Goal: Task Accomplishment & Management: Complete application form

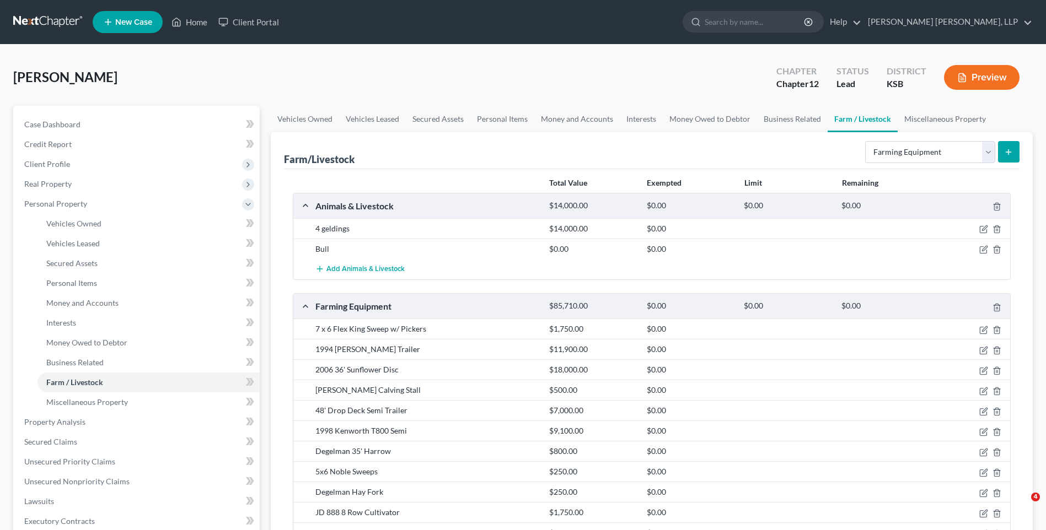
select select "farming_equipment"
click at [949, 116] on link "Miscellaneous Property" at bounding box center [945, 119] width 95 height 26
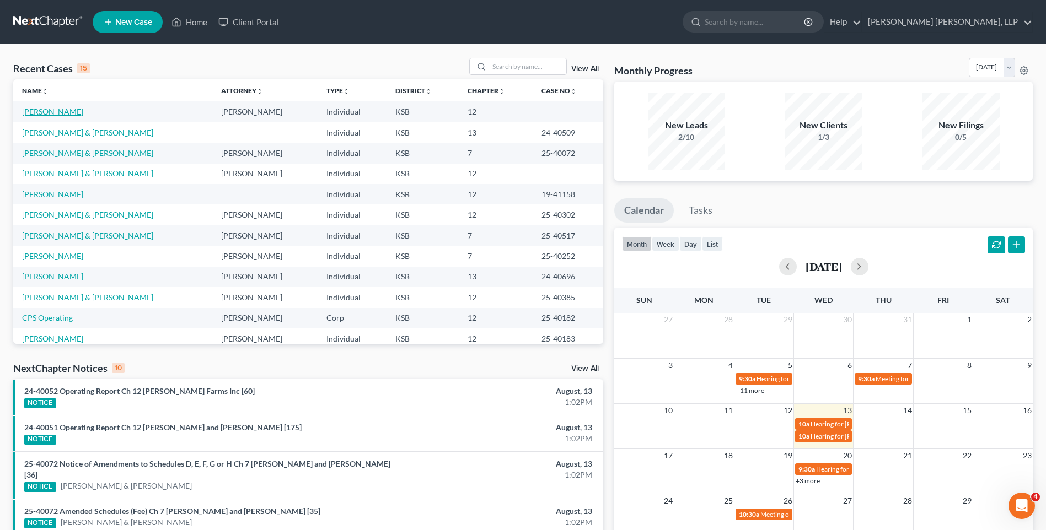
click at [49, 109] on link "[PERSON_NAME]" at bounding box center [52, 111] width 61 height 9
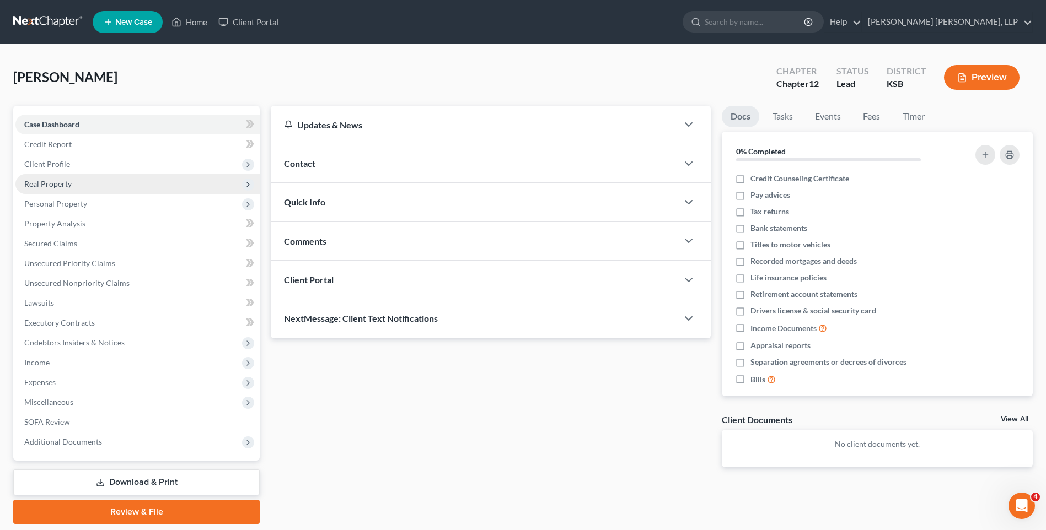
click at [70, 185] on span "Real Property" at bounding box center [47, 183] width 47 height 9
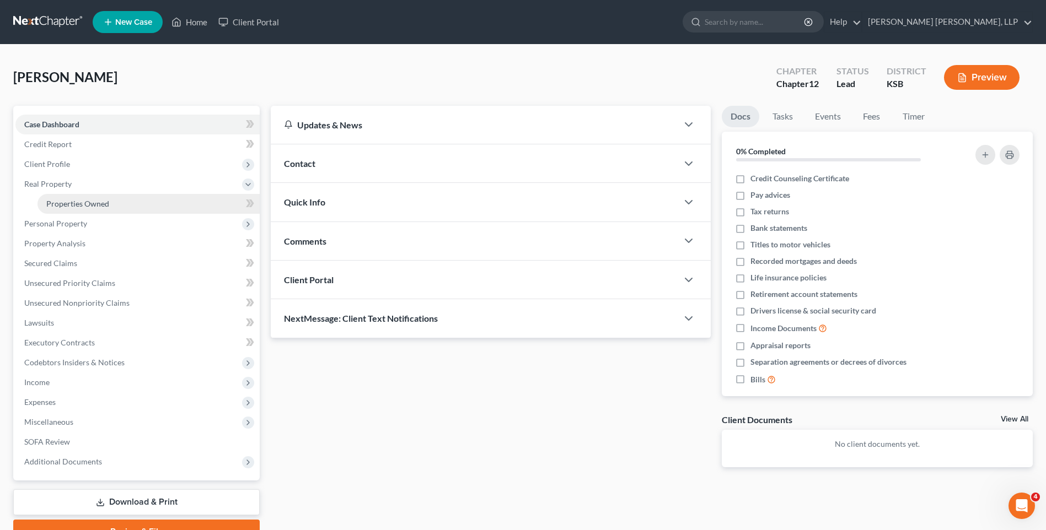
click at [121, 203] on link "Properties Owned" at bounding box center [148, 204] width 222 height 20
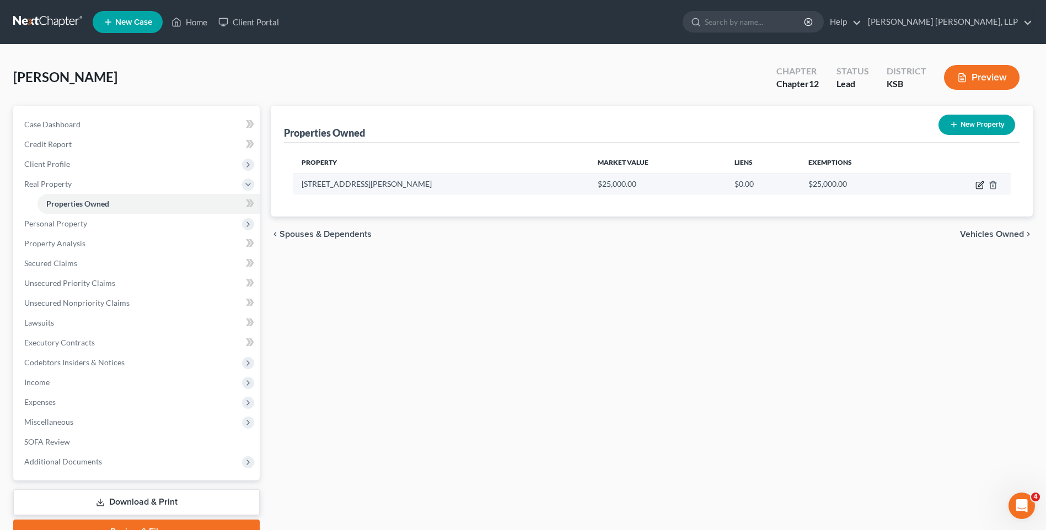
click at [981, 187] on icon "button" at bounding box center [979, 185] width 9 height 9
select select "17"
select select "0"
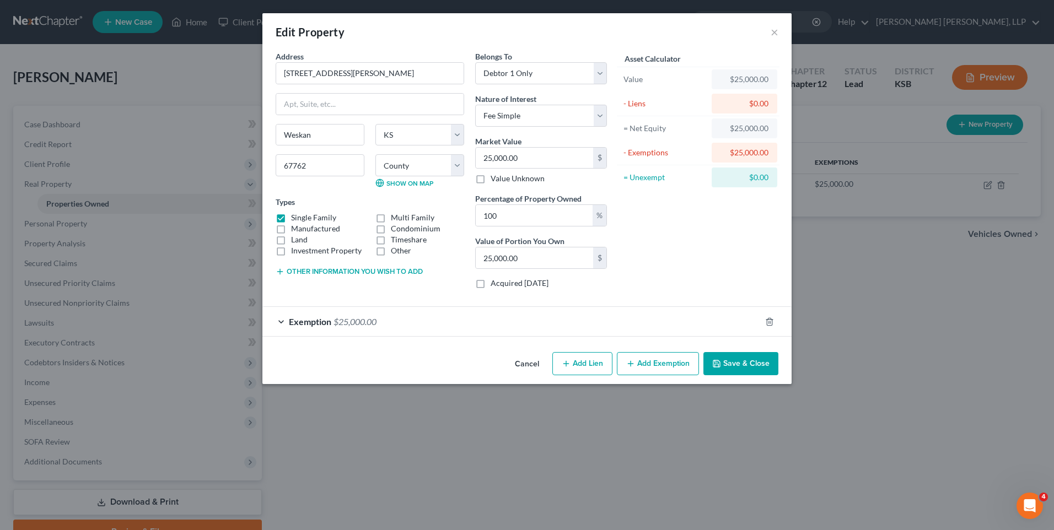
click at [588, 362] on button "Add Lien" at bounding box center [582, 363] width 60 height 23
select select "0"
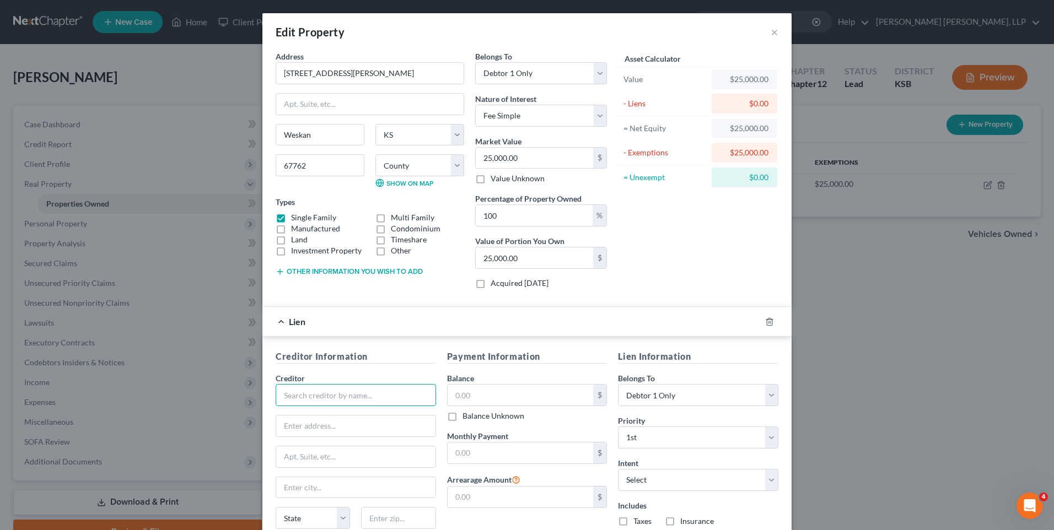
click at [356, 401] on input "text" at bounding box center [356, 395] width 160 height 22
type input "Wallace County Treasurer"
type input "PO Box 40"
type input "Sharon Springs"
select select "17"
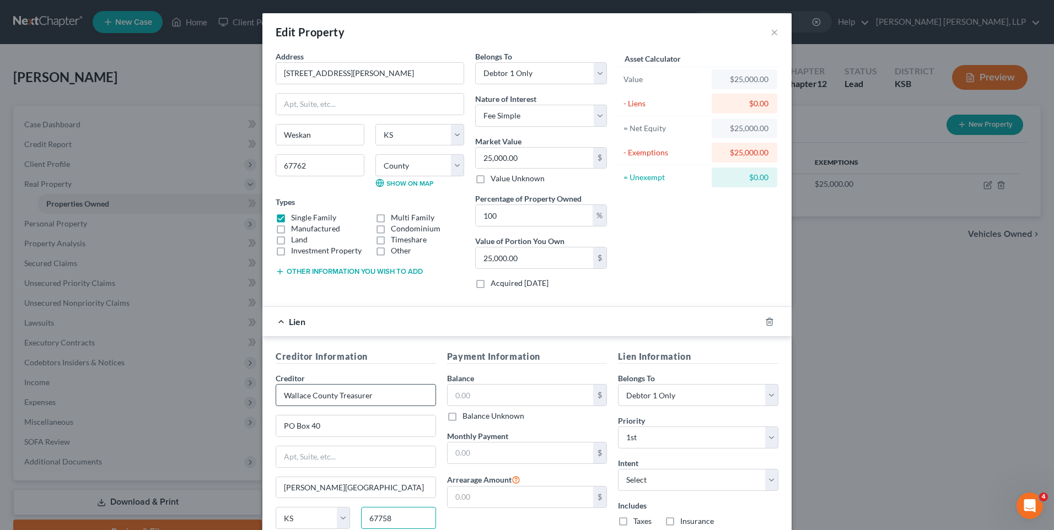
type input "67758"
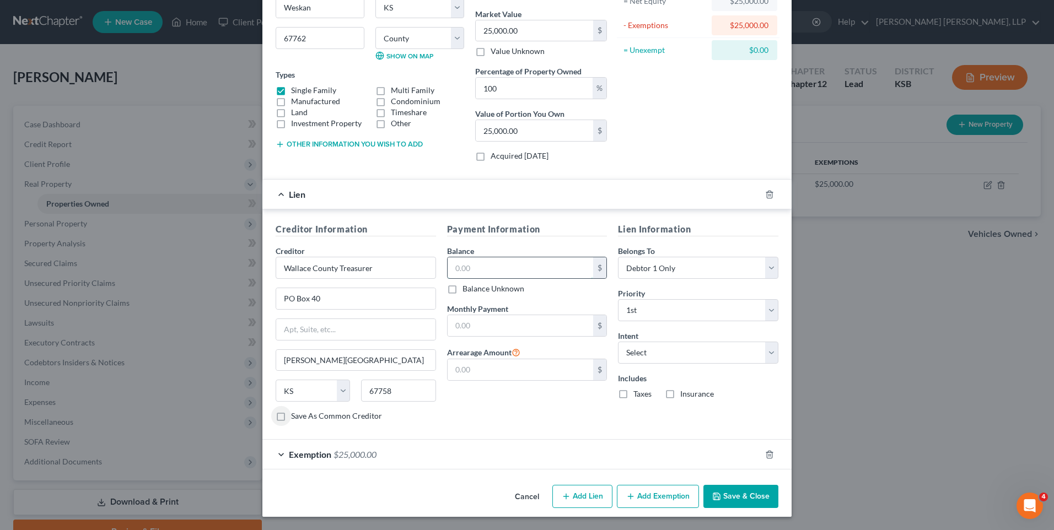
click at [497, 269] on input "text" at bounding box center [521, 267] width 146 height 21
type input "595.57"
click at [634, 396] on label "Taxes" at bounding box center [643, 394] width 18 height 11
click at [638, 396] on input "Taxes" at bounding box center [641, 392] width 7 height 7
click at [634, 394] on label "Taxes" at bounding box center [643, 394] width 18 height 11
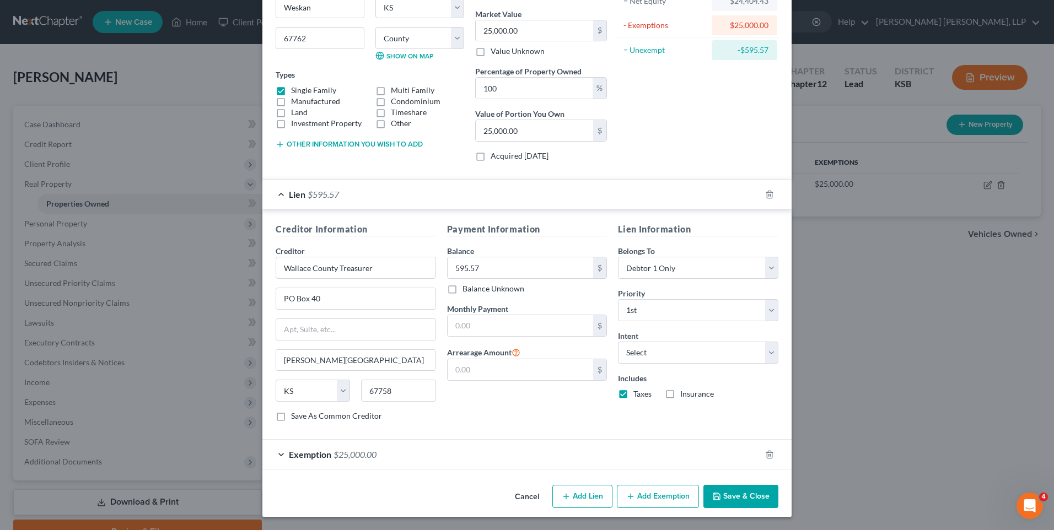
click at [638, 394] on input "Taxes" at bounding box center [641, 392] width 7 height 7
checkbox input "false"
click at [749, 492] on button "Save & Close" at bounding box center [741, 496] width 75 height 23
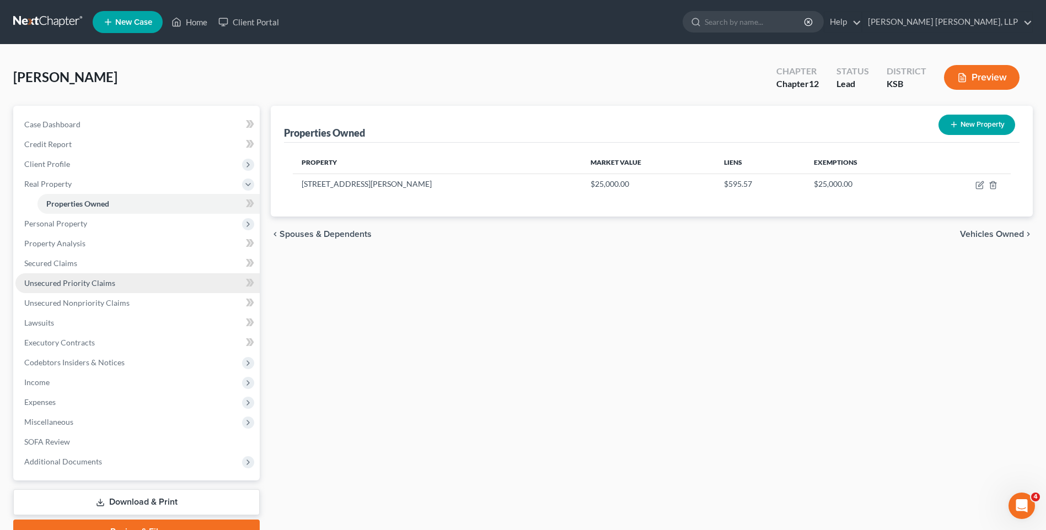
click at [92, 287] on span "Unsecured Priority Claims" at bounding box center [69, 282] width 91 height 9
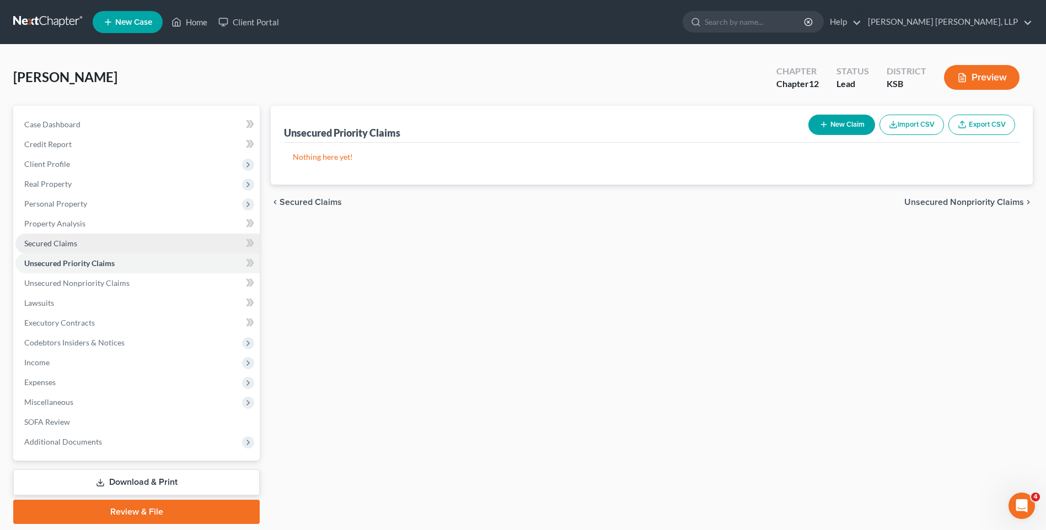
click at [64, 239] on span "Secured Claims" at bounding box center [50, 243] width 53 height 9
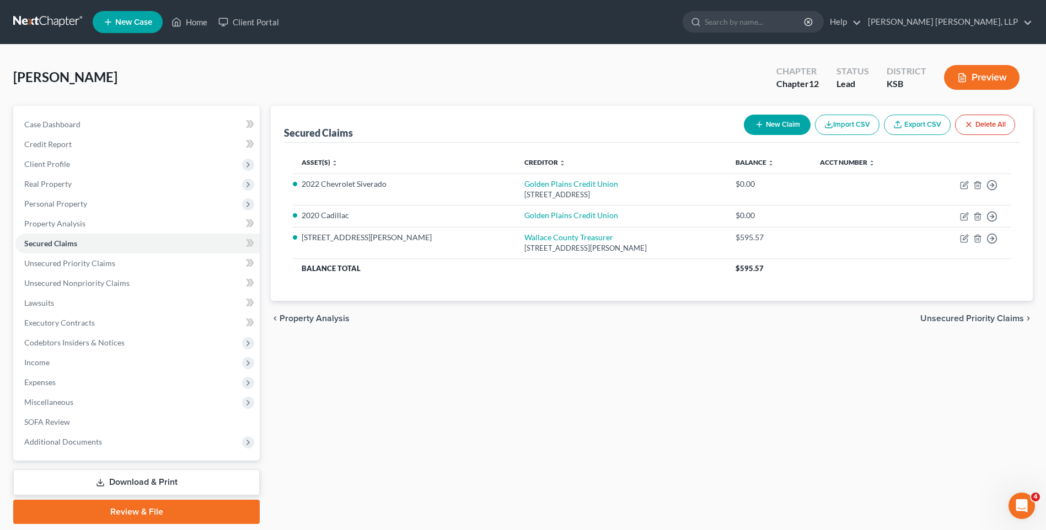
click at [783, 120] on button "New Claim" at bounding box center [777, 125] width 67 height 20
select select "0"
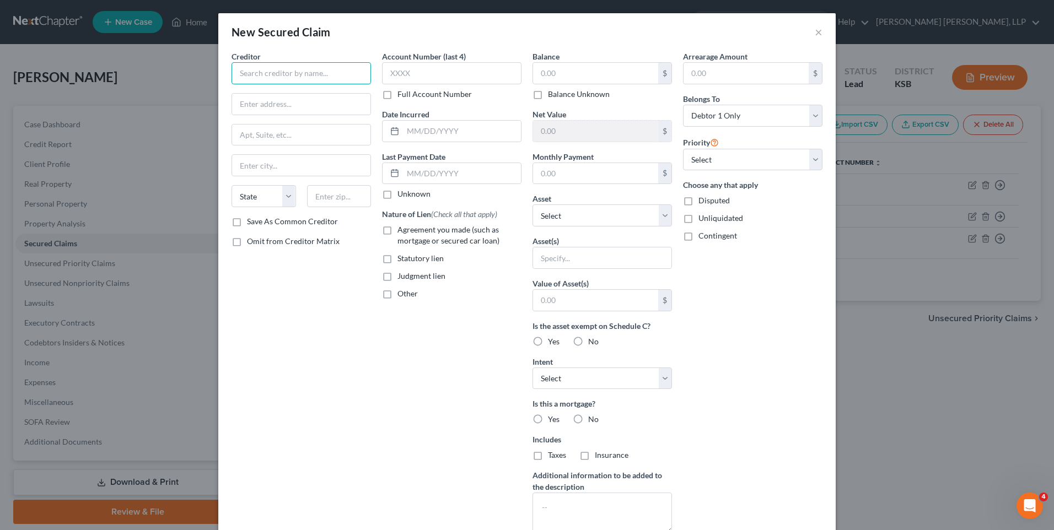
click at [308, 72] on input "text" at bounding box center [301, 73] width 139 height 22
type input "First National Bank"
type input "PO Box 129"
type input "S"
type input "D"
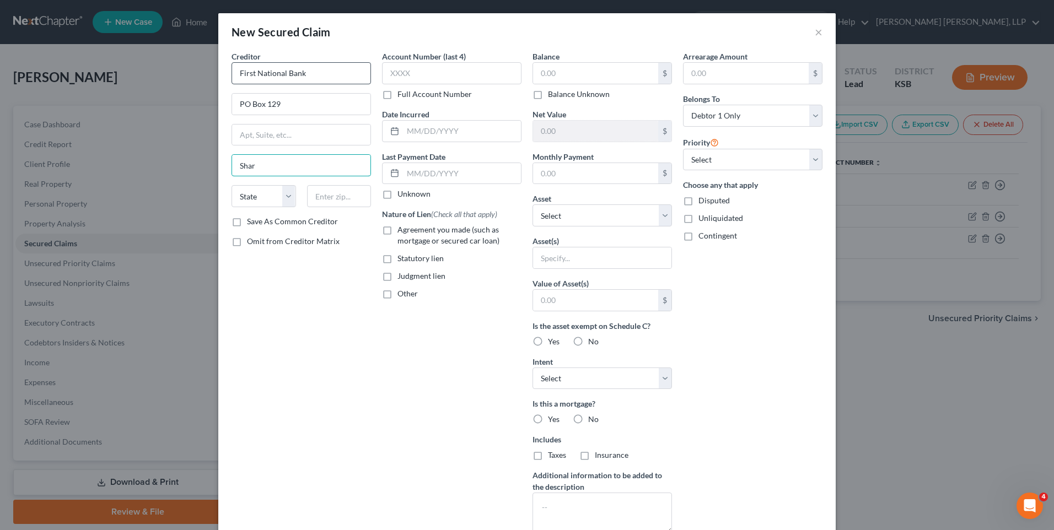
type input "Sharon Springs"
select select "17"
click at [232, 185] on select "State AL AK AR AZ CA CO CT DE DC FL GA GU HI ID IL IN IA KS KY LA ME MD MA MI M…" at bounding box center [264, 196] width 65 height 22
type input "67758"
click at [447, 128] on input "text" at bounding box center [462, 131] width 118 height 21
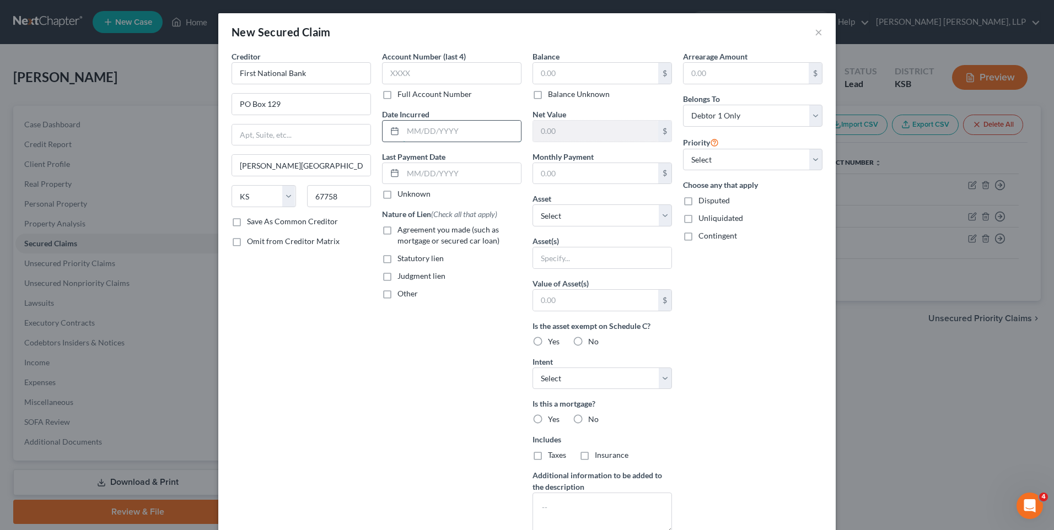
type input "Unable to recall"
click at [398, 194] on label "Unknown" at bounding box center [414, 194] width 33 height 11
click at [402, 194] on input "Unknown" at bounding box center [405, 192] width 7 height 7
checkbox input "true"
click at [398, 228] on label "Agreement you made (such as mortgage or secured car loan)" at bounding box center [460, 235] width 124 height 22
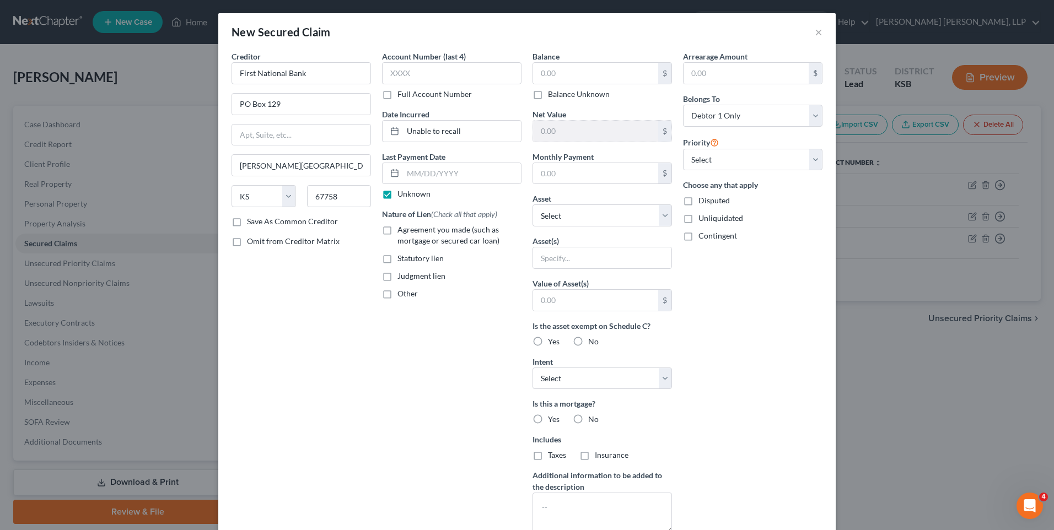
click at [402, 228] on input "Agreement you made (such as mortgage or secured car loan)" at bounding box center [405, 227] width 7 height 7
checkbox input "true"
click at [561, 77] on input "text" at bounding box center [595, 73] width 125 height 21
type input "289,827.39"
click at [577, 221] on select "Select Other Multiple Assets 7 x 6 Flex King Sweep w/ Pickers - $1750.0 1994 Me…" at bounding box center [602, 216] width 139 height 22
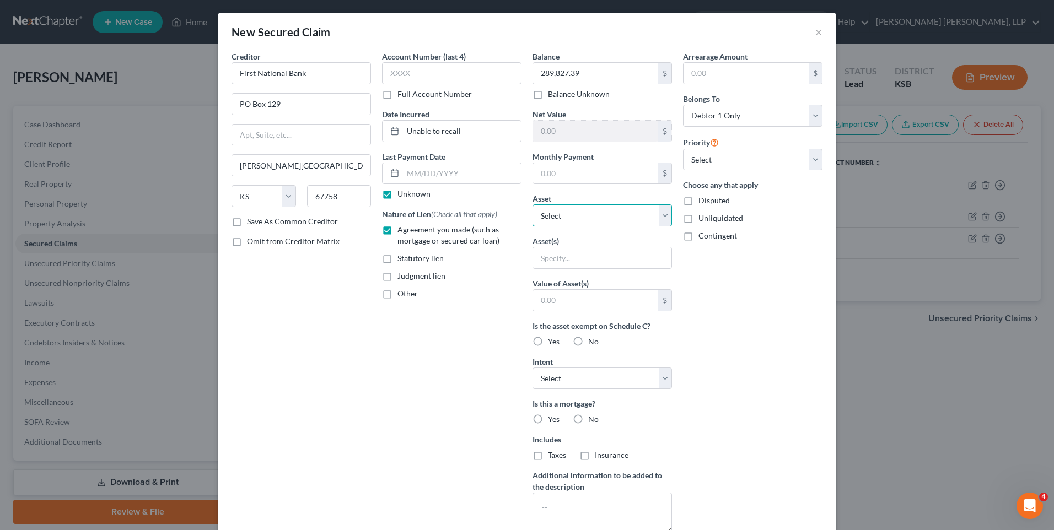
click at [569, 214] on select "Select Other Multiple Assets 7 x 6 Flex King Sweep w/ Pickers - $1750.0 1994 Me…" at bounding box center [602, 216] width 139 height 22
click at [548, 258] on input "text" at bounding box center [602, 258] width 138 height 21
click at [649, 256] on input "Farm Machinery and Equipment" at bounding box center [602, 258] width 138 height 21
click at [646, 259] on input "Farm Machinery and Equipment" at bounding box center [602, 258] width 138 height 21
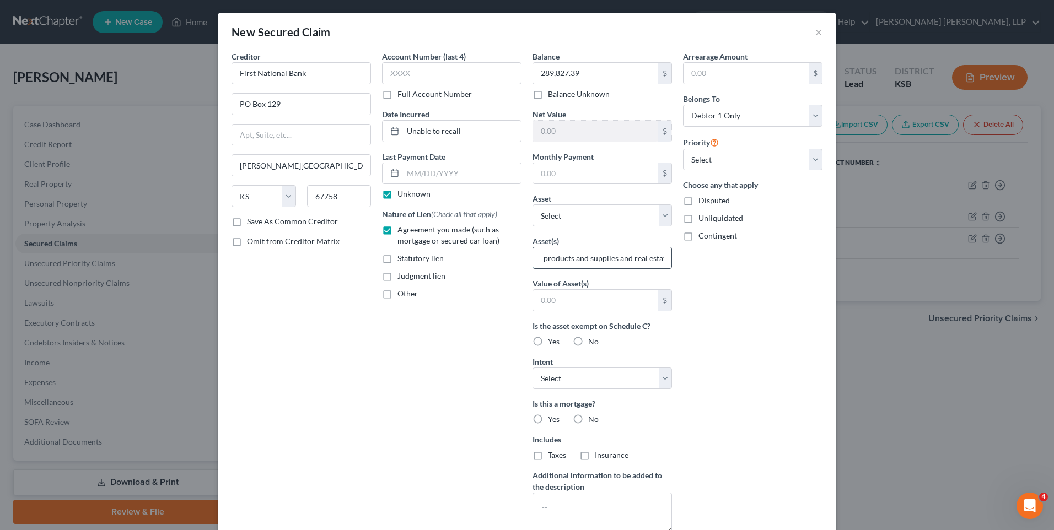
type input "Farm Machinery and Equipment, vehicles, farm products and supplies and real est…"
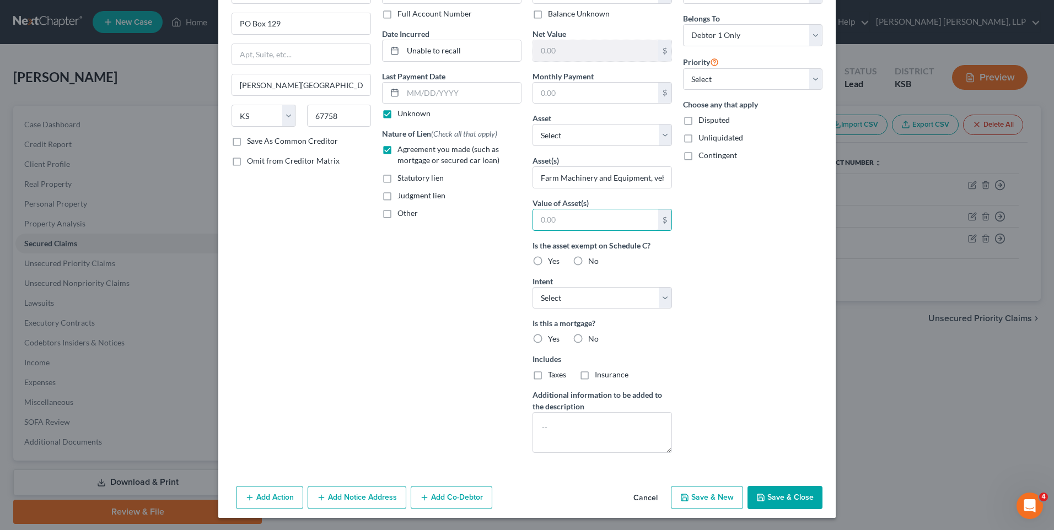
scroll to position [82, 0]
click at [790, 493] on button "Save & Close" at bounding box center [785, 496] width 75 height 23
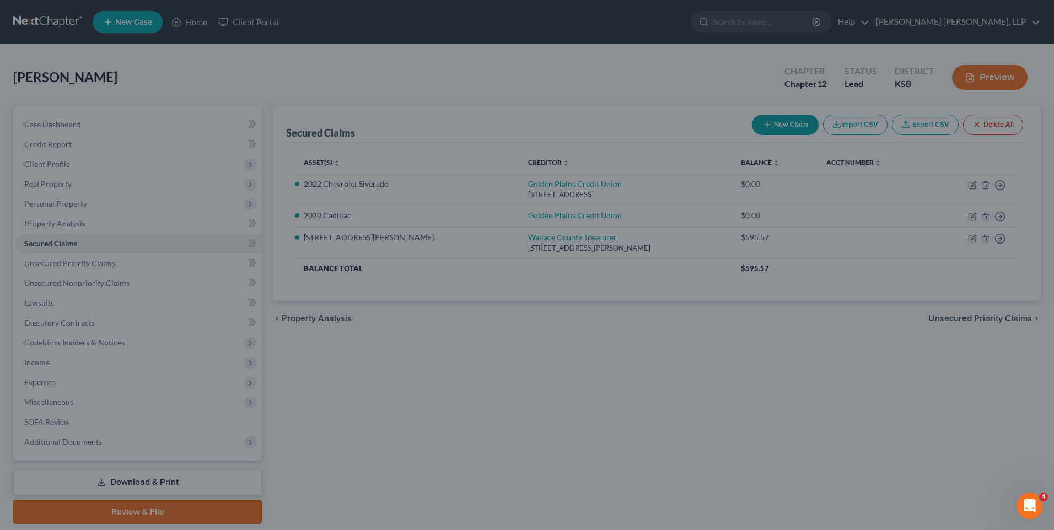
scroll to position [0, 0]
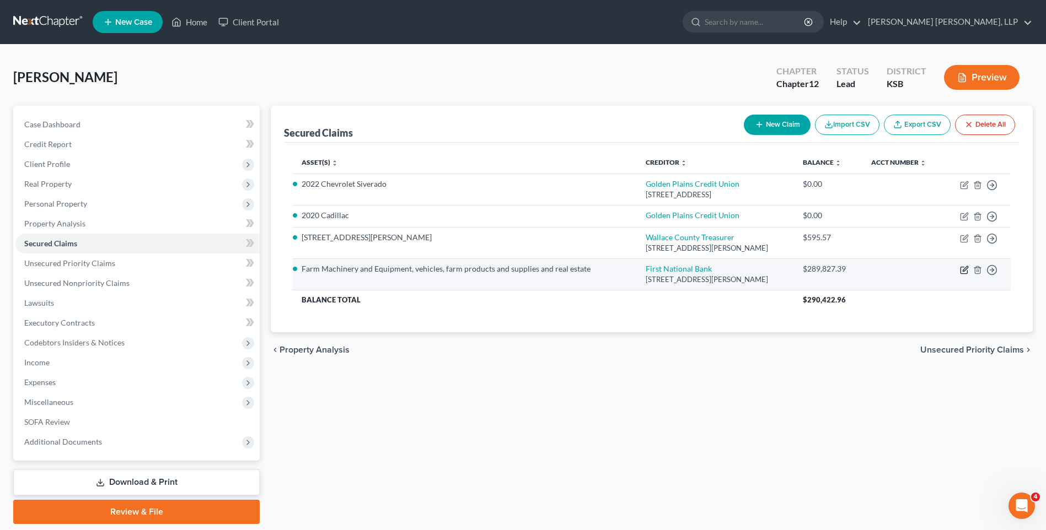
click at [965, 271] on icon "button" at bounding box center [964, 270] width 9 height 9
select select "17"
select select "0"
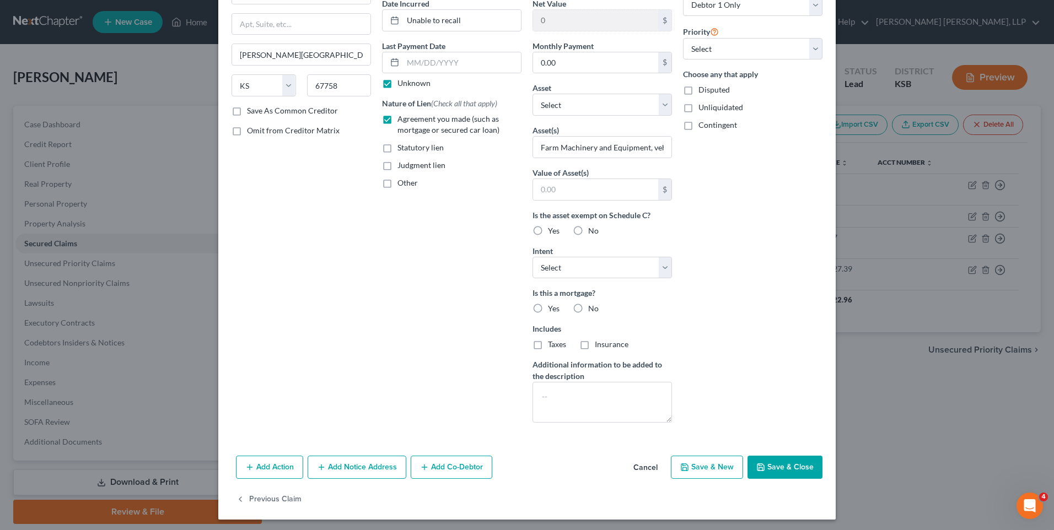
scroll to position [114, 0]
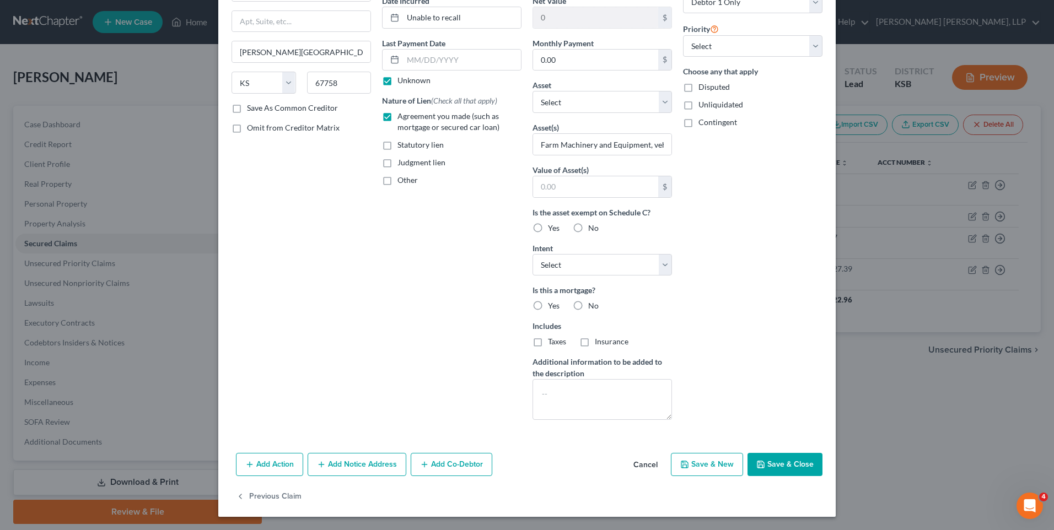
click at [341, 460] on button "Add Notice Address" at bounding box center [357, 464] width 99 height 23
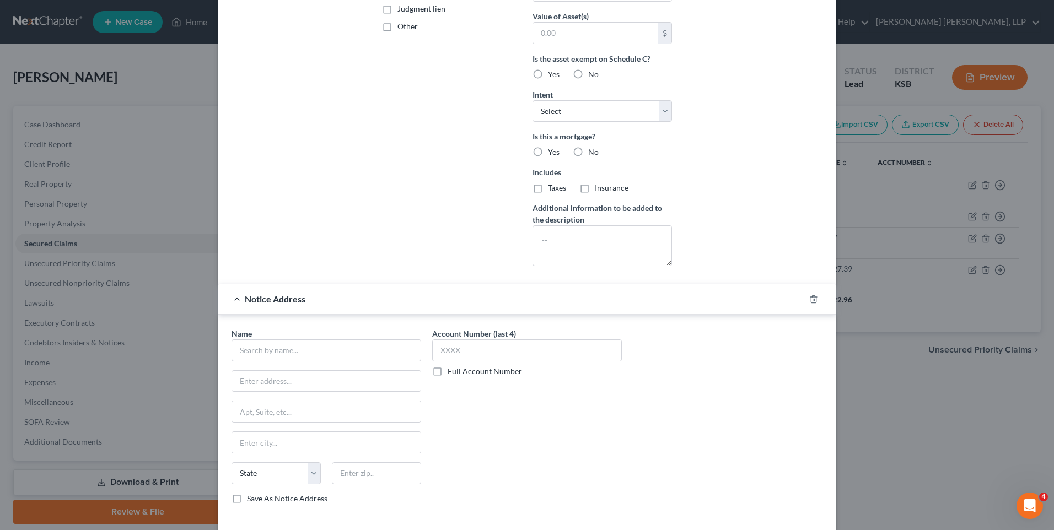
scroll to position [279, 0]
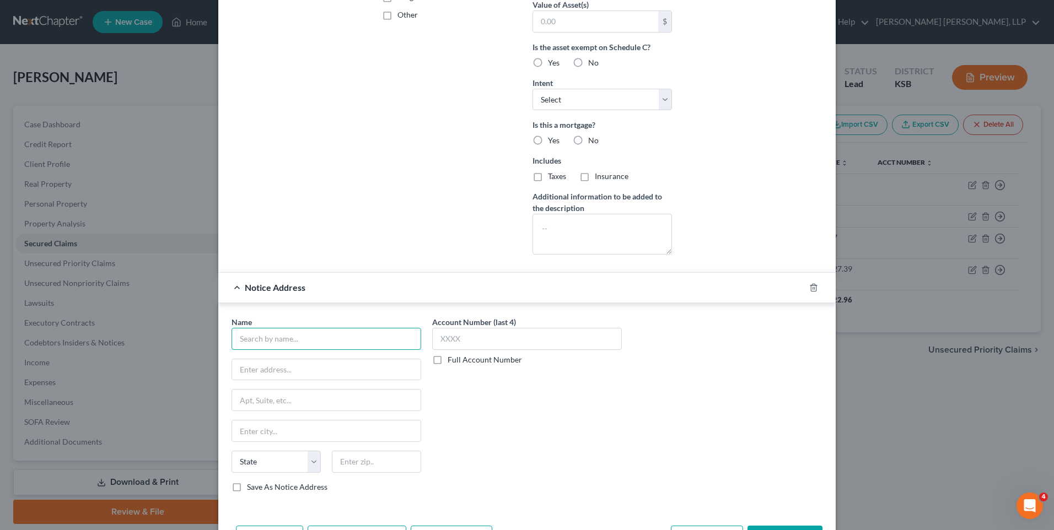
click at [288, 340] on input "text" at bounding box center [327, 339] width 190 height 22
click at [304, 340] on input "FNB" at bounding box center [327, 339] width 190 height 22
type input "FNB Bank"
type input "PO Box 570"
type input "Goodland"
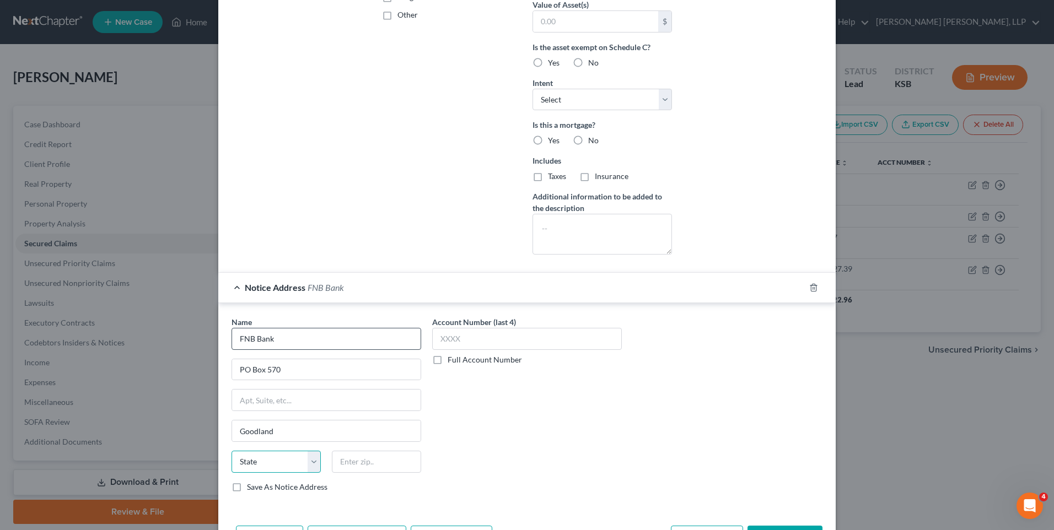
select select "17"
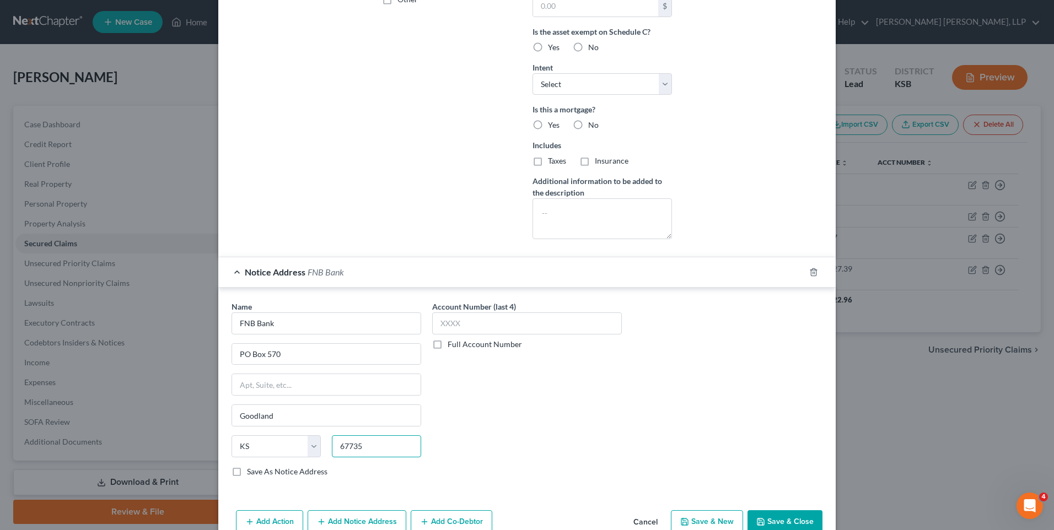
scroll to position [351, 0]
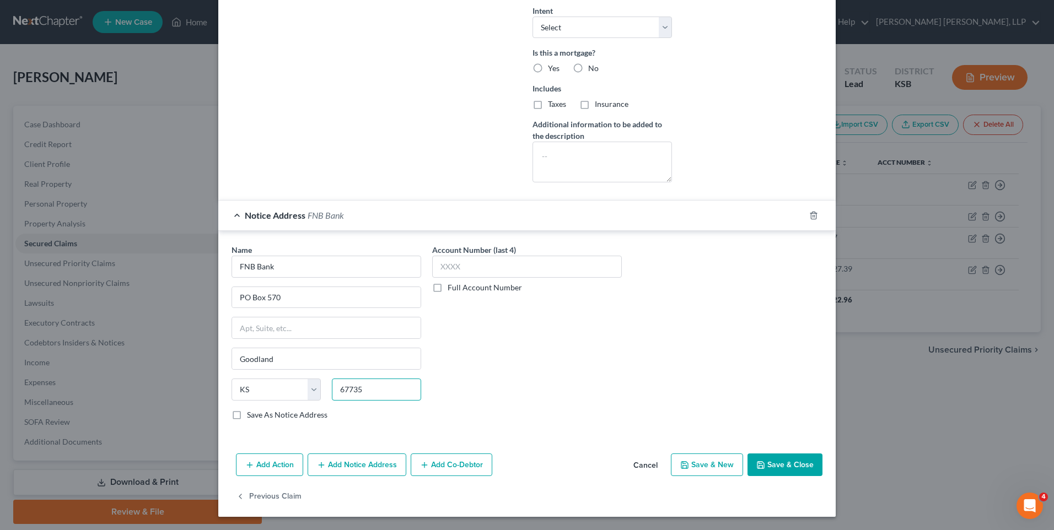
type input "67735"
click at [784, 460] on button "Save & Close" at bounding box center [785, 465] width 75 height 23
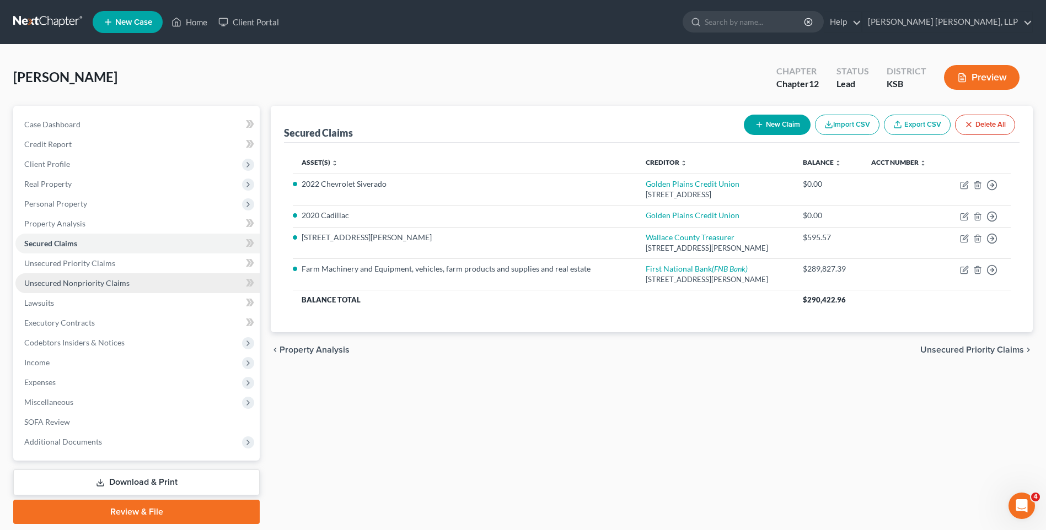
click at [100, 284] on span "Unsecured Nonpriority Claims" at bounding box center [76, 282] width 105 height 9
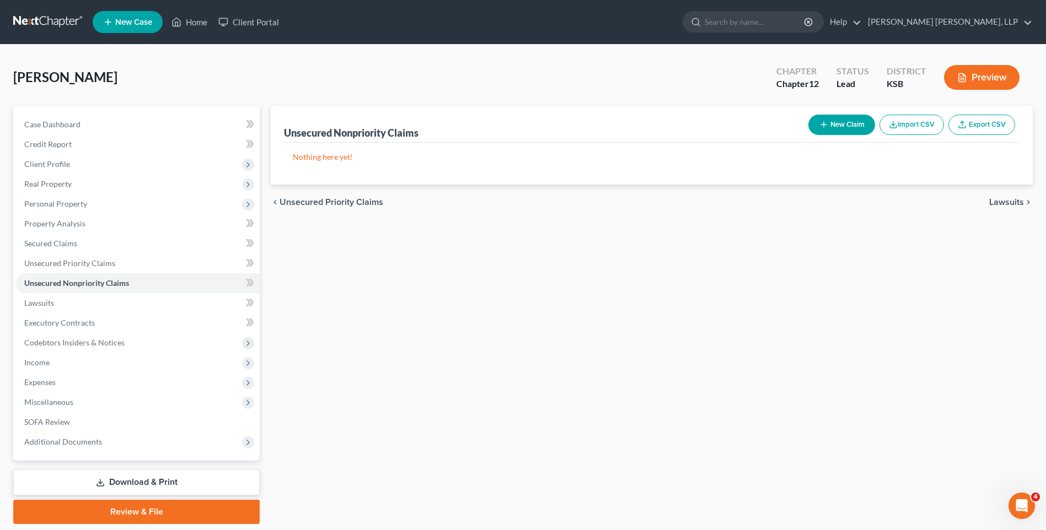
click at [838, 125] on button "New Claim" at bounding box center [841, 125] width 67 height 20
select select "0"
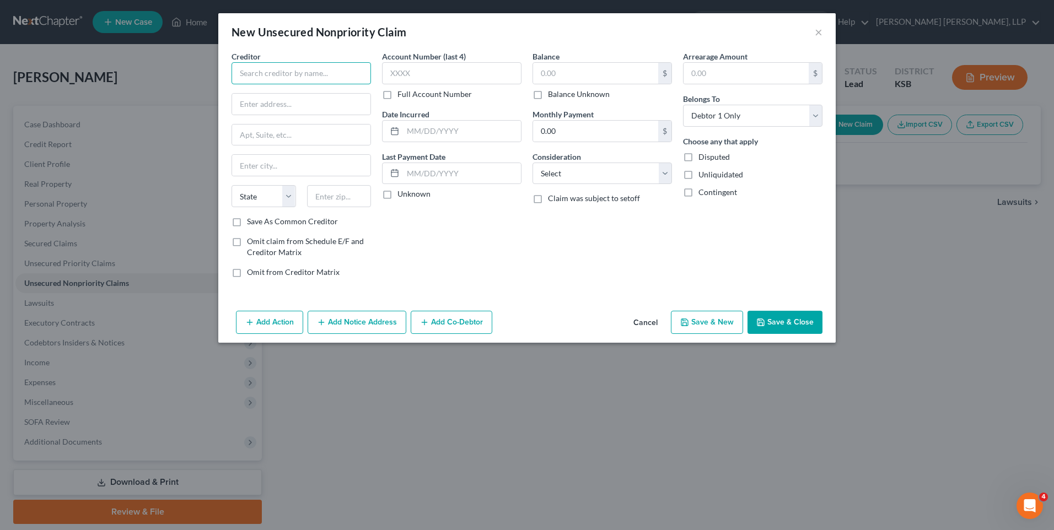
click at [278, 73] on input "text" at bounding box center [301, 73] width 139 height 22
type input "P"
type input "Okeson Farms"
click at [433, 126] on input "text" at bounding box center [462, 131] width 118 height 21
click at [431, 132] on input "text" at bounding box center [462, 131] width 118 height 21
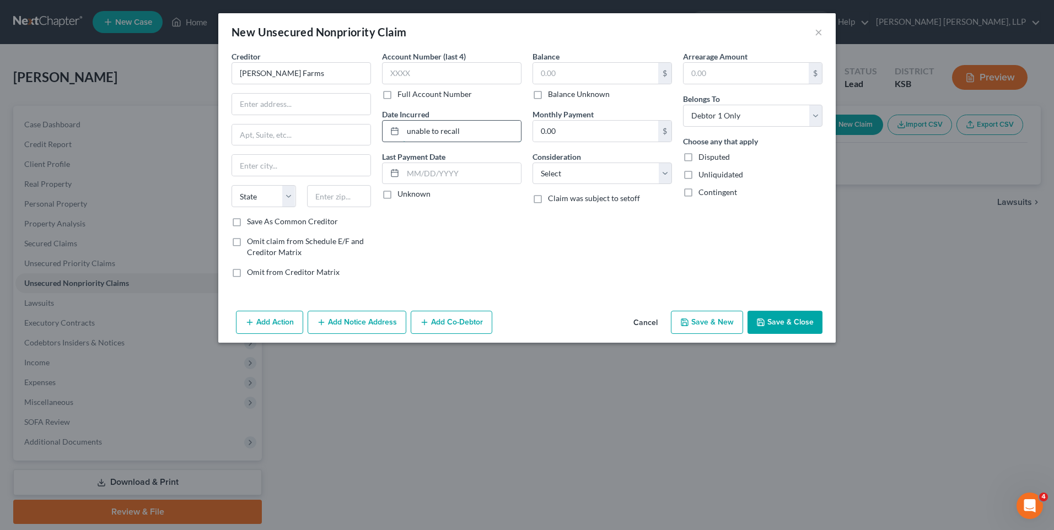
type input "unable to recall"
type input "5,600"
click at [717, 317] on button "Save & New" at bounding box center [707, 322] width 72 height 23
select select "0"
click at [298, 72] on input "text" at bounding box center [301, 73] width 139 height 22
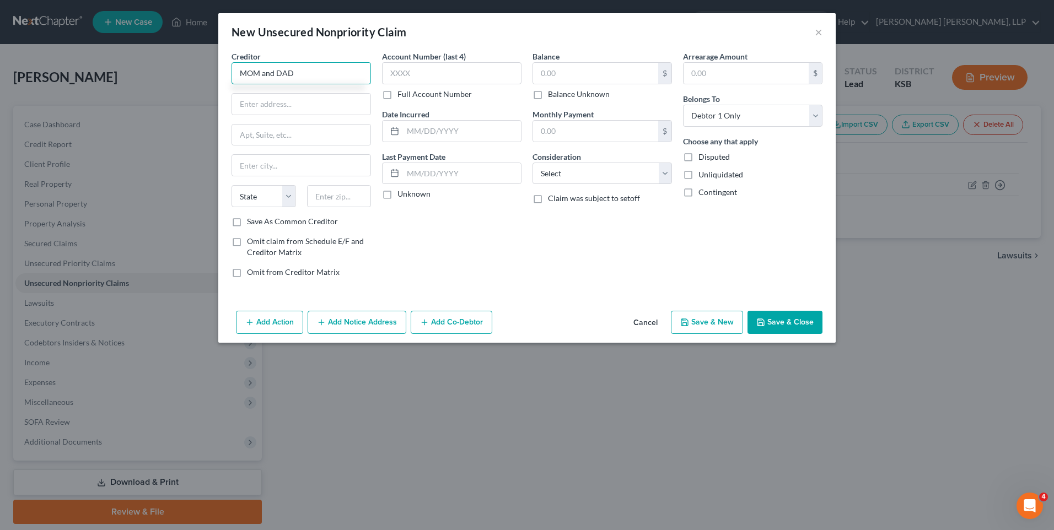
type input "MOM and DAD"
click at [465, 129] on input "text" at bounding box center [462, 131] width 118 height 21
type input "Various"
type input "39,500"
click at [802, 324] on button "Save & Close" at bounding box center [785, 322] width 75 height 23
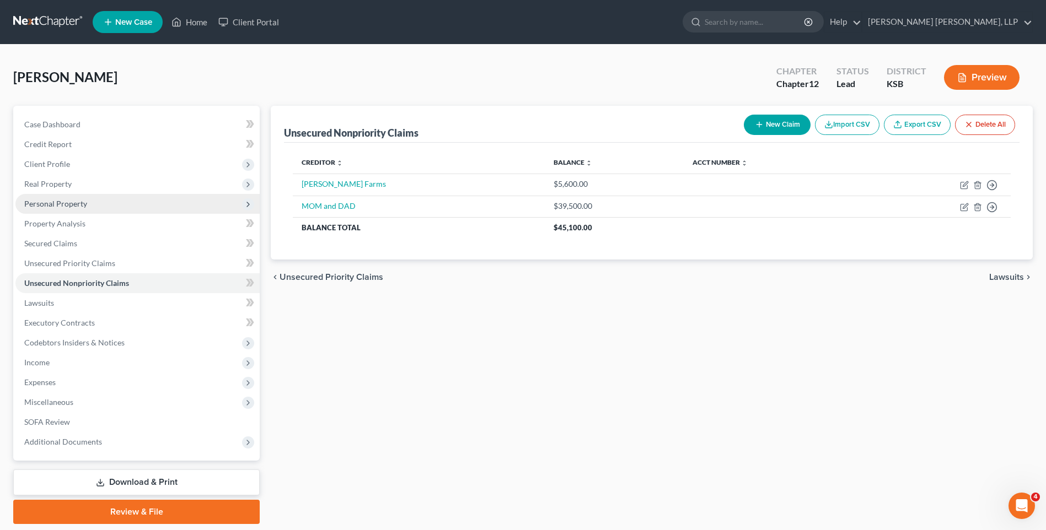
click at [58, 202] on span "Personal Property" at bounding box center [55, 203] width 63 height 9
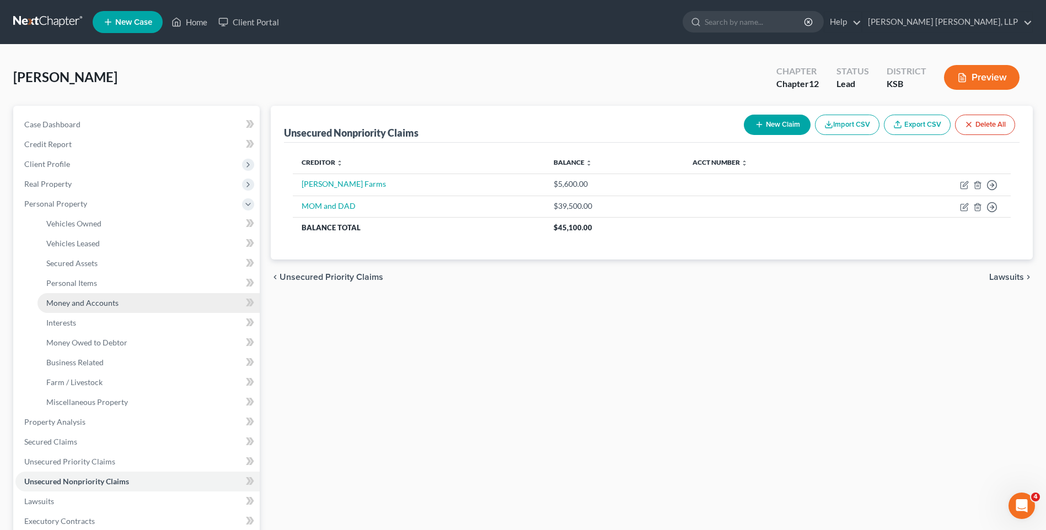
click at [86, 302] on span "Money and Accounts" at bounding box center [82, 302] width 72 height 9
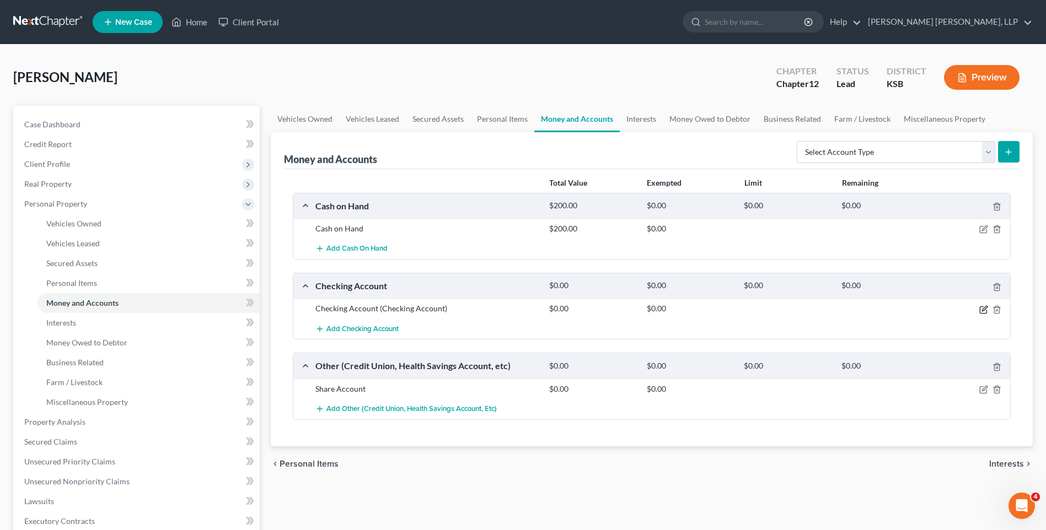
click at [984, 309] on icon "button" at bounding box center [983, 309] width 9 height 9
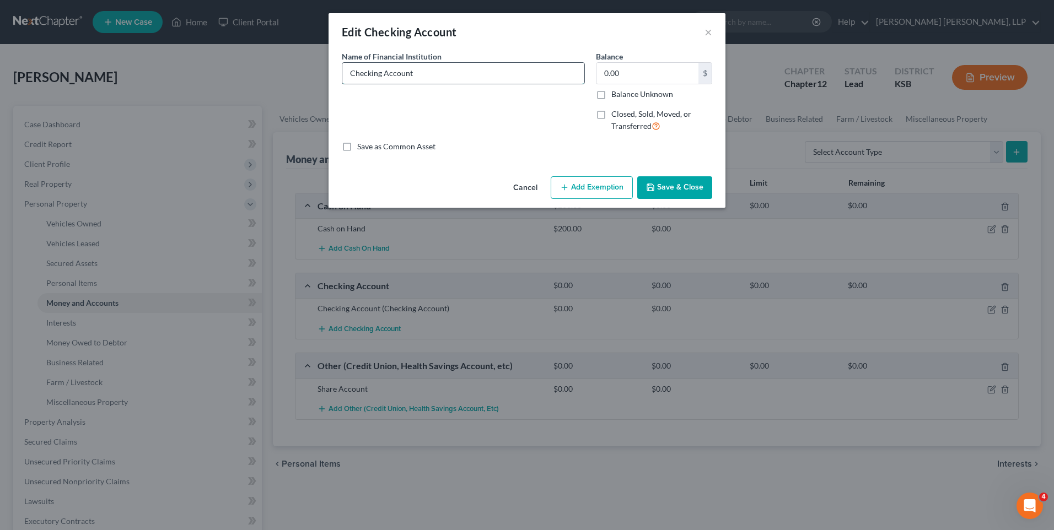
click at [453, 74] on input "Checking Account" at bounding box center [463, 73] width 242 height 21
click at [496, 71] on input "Checking Account FNB Bank" at bounding box center [463, 73] width 242 height 21
type input "Checking Account FNB Bank (3520)"
click at [673, 188] on button "Save & Close" at bounding box center [674, 187] width 75 height 23
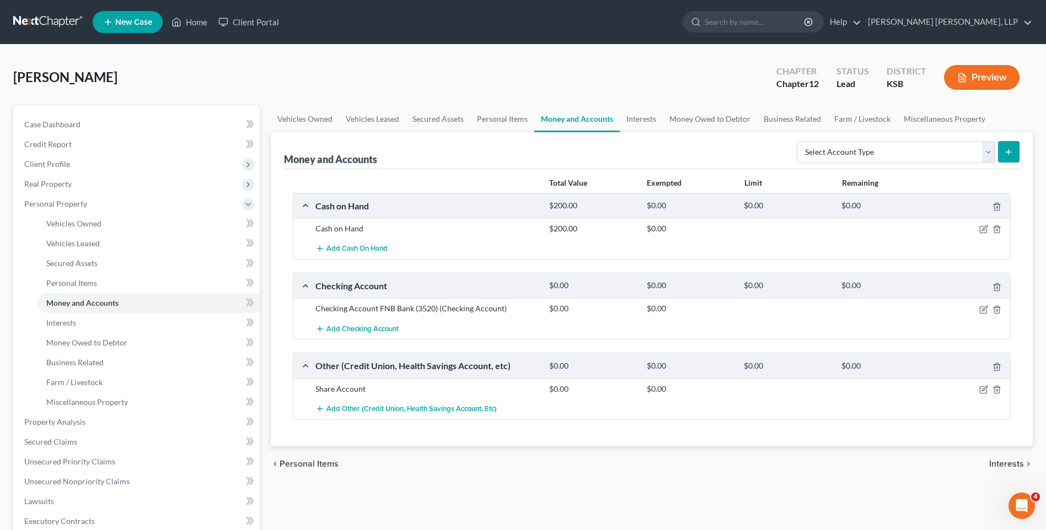
click at [1010, 149] on icon "submit" at bounding box center [1008, 152] width 9 height 9
click at [989, 151] on select "Select Account Type Brokerage Cash on Hand Certificates of Deposit Checking Acc…" at bounding box center [896, 152] width 198 height 22
select select "checking"
click at [799, 141] on select "Select Account Type Brokerage Cash on Hand Certificates of Deposit Checking Acc…" at bounding box center [896, 152] width 198 height 22
click at [1008, 153] on line "submit" at bounding box center [1008, 151] width 0 height 5
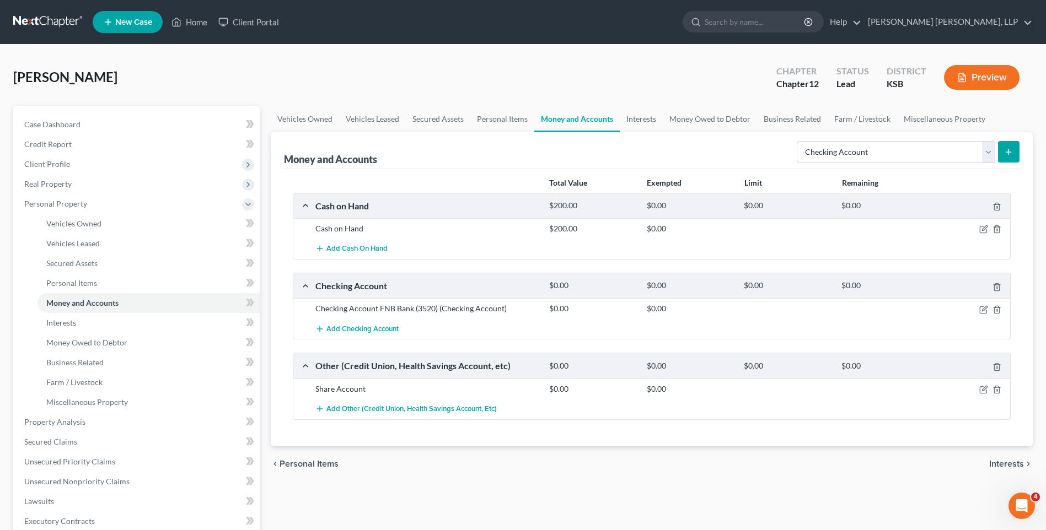
click at [1010, 150] on icon "submit" at bounding box center [1008, 152] width 9 height 9
click at [363, 330] on span "Add Checking Account" at bounding box center [362, 329] width 72 height 9
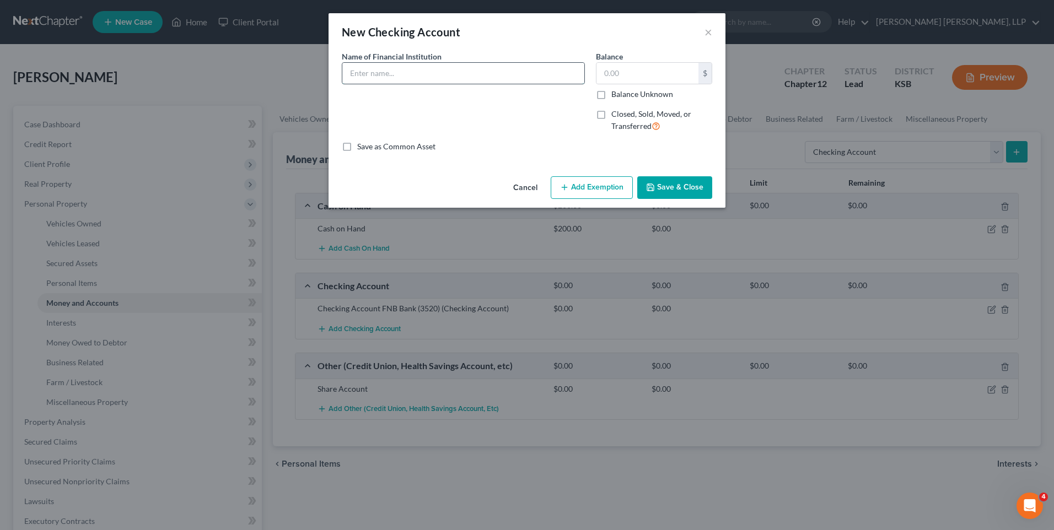
click at [426, 76] on input "text" at bounding box center [463, 73] width 242 height 21
type input "Checking Account FNB Bank (Cattle 3795)"
click at [697, 190] on button "Save & Close" at bounding box center [674, 187] width 75 height 23
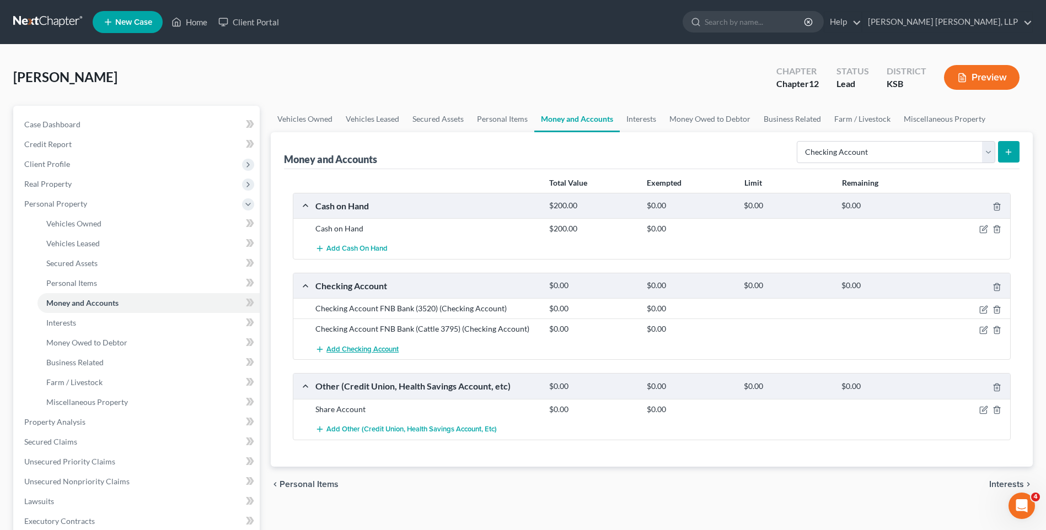
click at [370, 348] on span "Add Checking Account" at bounding box center [362, 349] width 72 height 9
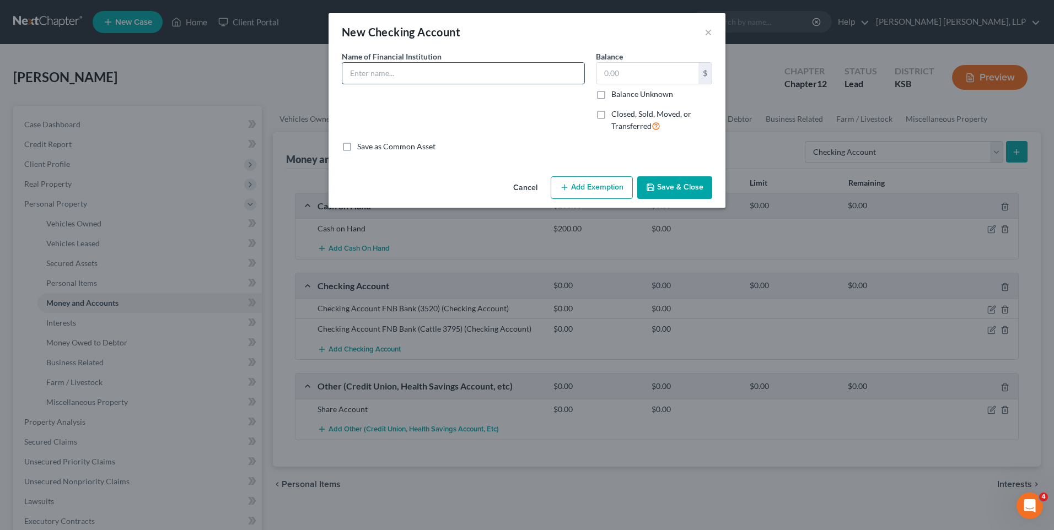
click at [454, 74] on input "text" at bounding box center [463, 73] width 242 height 21
type input "Eastern Colorado Bank (4860)"
type input "81.77"
click at [697, 190] on button "Save & Close" at bounding box center [674, 187] width 75 height 23
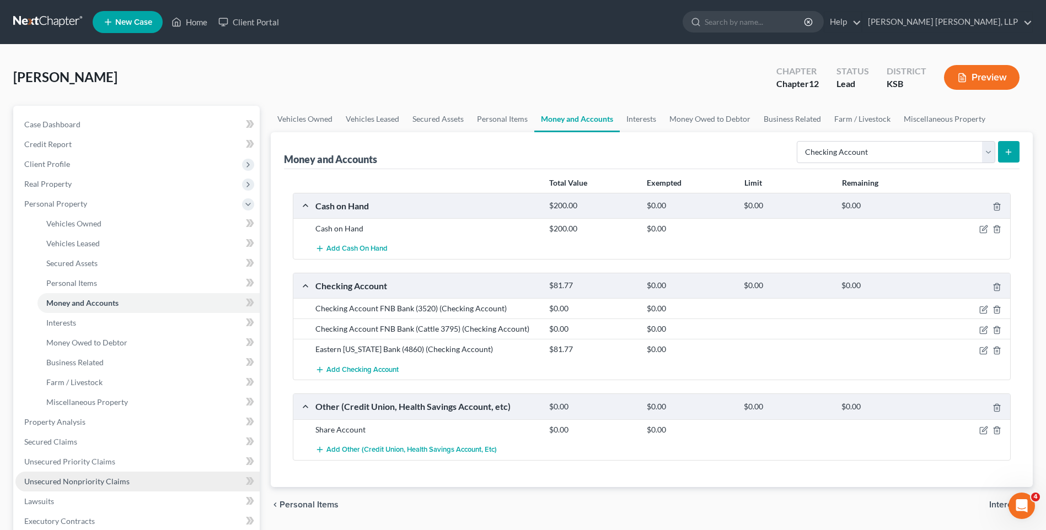
click at [72, 481] on span "Unsecured Nonpriority Claims" at bounding box center [76, 481] width 105 height 9
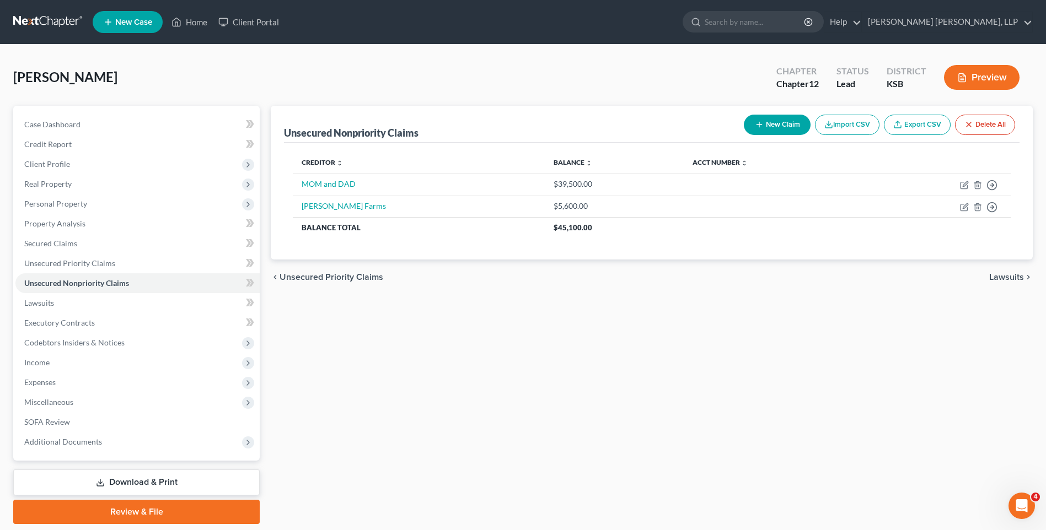
click at [765, 125] on button "New Claim" at bounding box center [777, 125] width 67 height 20
select select "0"
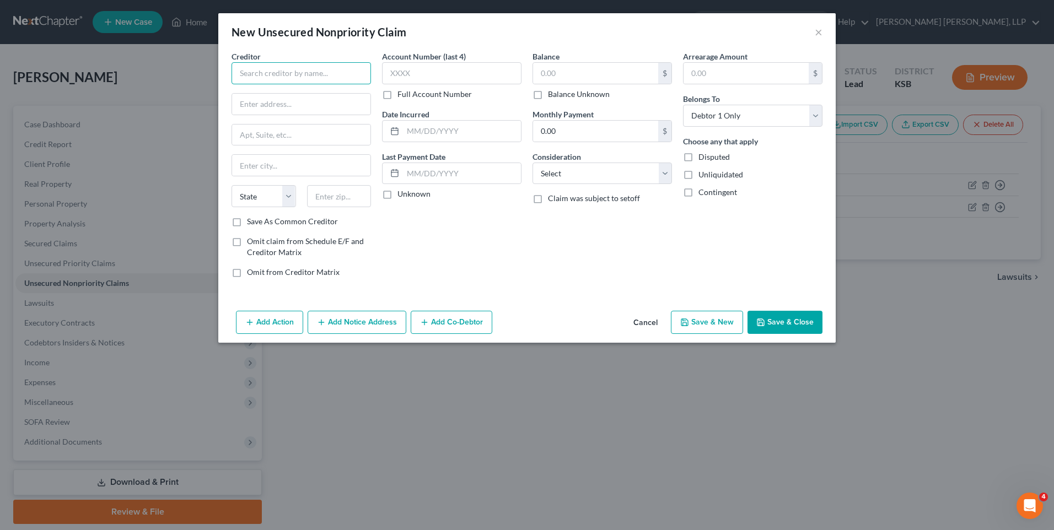
click at [280, 72] on input "text" at bounding box center [301, 73] width 139 height 22
click at [293, 68] on input "text" at bounding box center [301, 73] width 139 height 22
type input "4M Feeders, Inc."
type input "2955 County Road 30"
type input "Stratton"
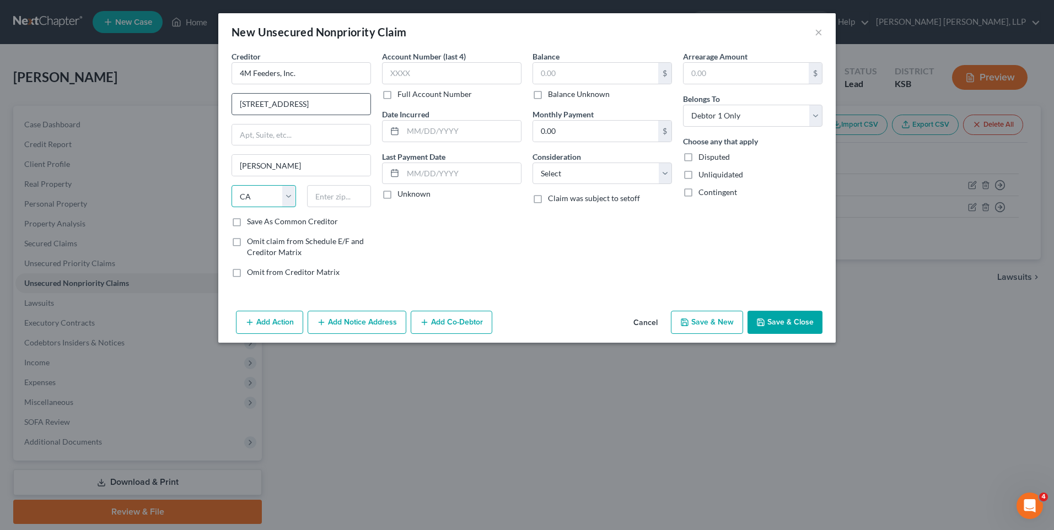
select select "5"
click at [338, 196] on input "text" at bounding box center [339, 196] width 65 height 22
type input "80836"
click at [766, 113] on select "Select Debtor 1 Only Debtor 2 Only Debtor 1 And Debtor 2 Only At Least One Of T…" at bounding box center [752, 116] width 139 height 22
select select "3"
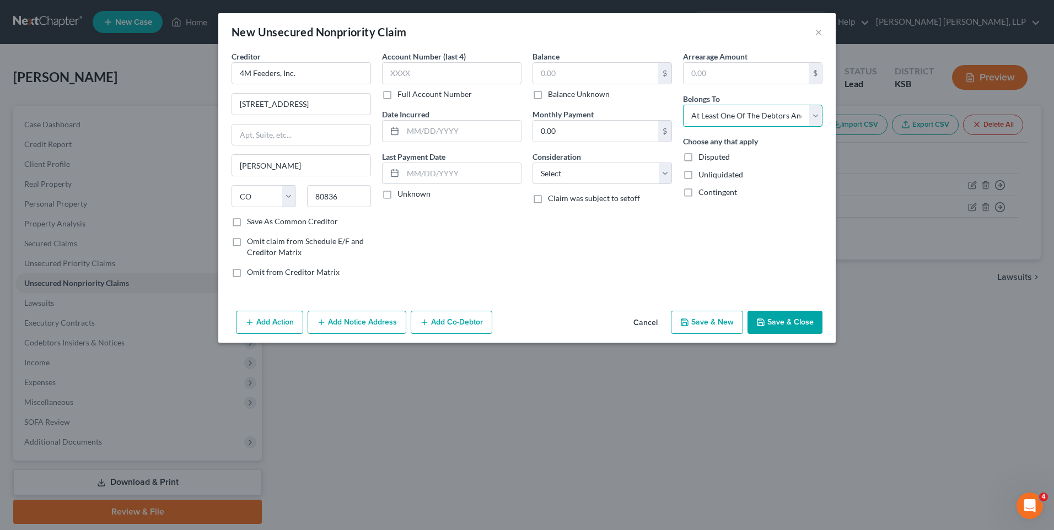
click at [683, 105] on select "Select Debtor 1 Only Debtor 2 Only Debtor 1 And Debtor 2 Only At Least One Of T…" at bounding box center [752, 116] width 139 height 22
click at [699, 157] on label "Disputed" at bounding box center [714, 157] width 31 height 11
click at [703, 157] on input "Disputed" at bounding box center [706, 155] width 7 height 7
checkbox input "true"
click at [699, 173] on label "Unliquidated" at bounding box center [721, 174] width 45 height 11
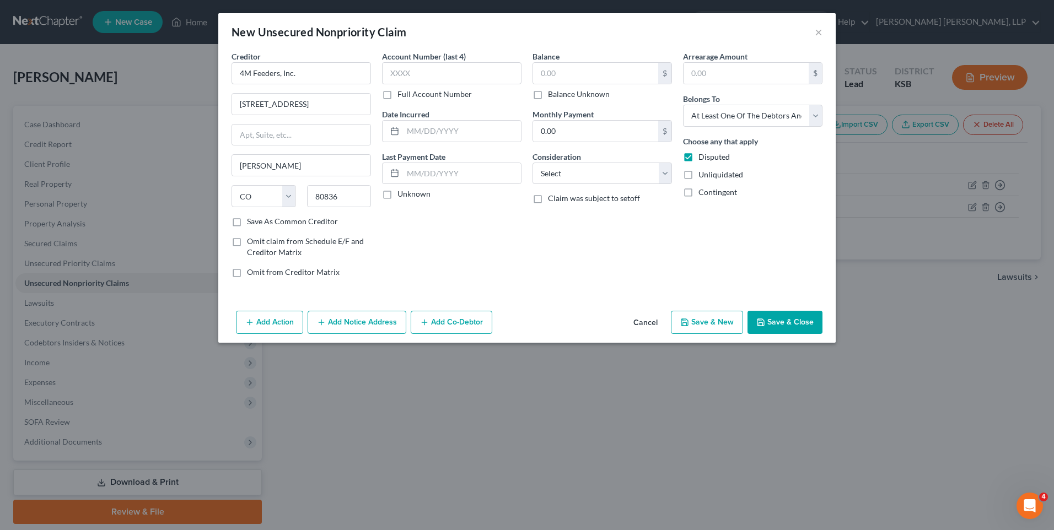
click at [703, 173] on input "Unliquidated" at bounding box center [706, 172] width 7 height 7
checkbox input "true"
click at [699, 192] on label "Contingent" at bounding box center [718, 192] width 39 height 11
click at [703, 192] on input "Contingent" at bounding box center [706, 190] width 7 height 7
checkbox input "true"
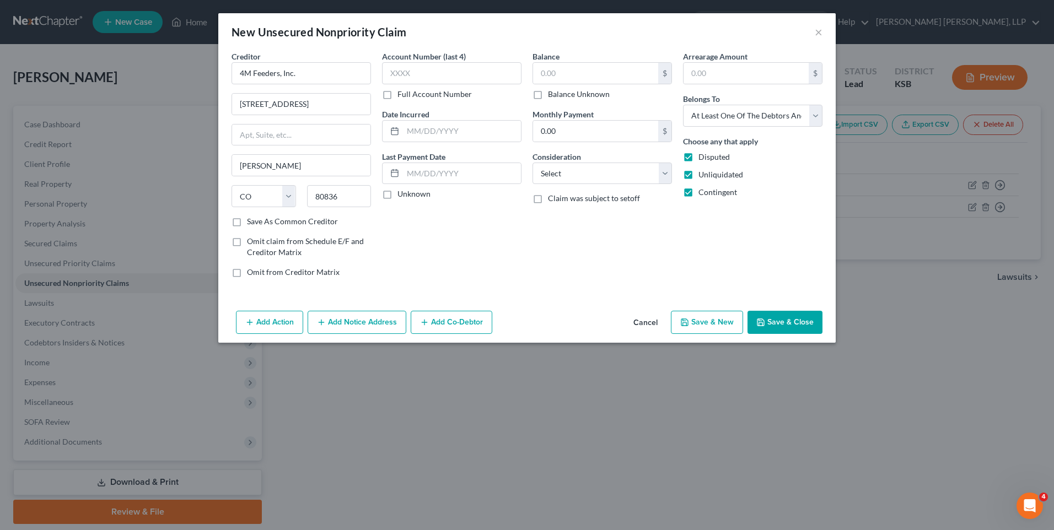
click at [548, 94] on label "Balance Unknown" at bounding box center [579, 94] width 62 height 11
click at [552, 94] on input "Balance Unknown" at bounding box center [555, 92] width 7 height 7
checkbox input "true"
type input "0.00"
click at [566, 179] on select "Select Cable / Satellite Services Collection Agency Credit Card Debt Debt Couns…" at bounding box center [602, 174] width 139 height 22
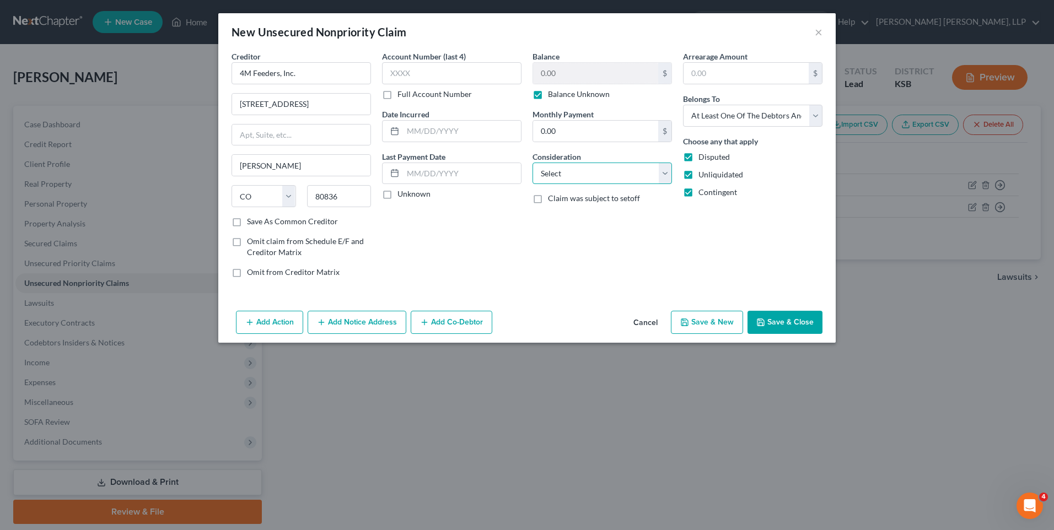
select select "14"
click at [533, 163] on select "Select Cable / Satellite Services Collection Agency Credit Card Debt Debt Couns…" at bounding box center [602, 174] width 139 height 22
click at [565, 217] on input "text" at bounding box center [602, 215] width 138 height 21
type input "Alleged Theft or Conversion"
click at [347, 326] on button "Add Notice Address" at bounding box center [357, 322] width 99 height 23
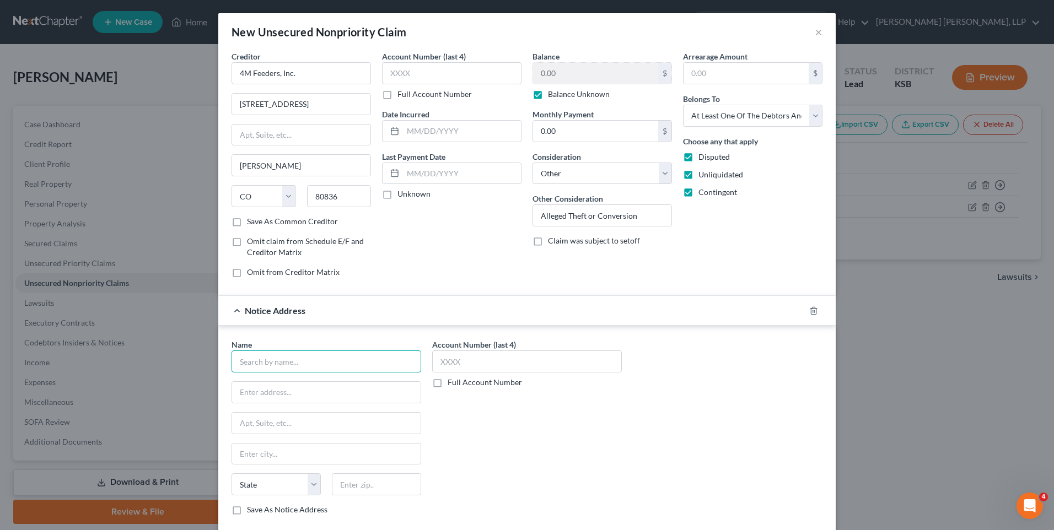
click at [285, 361] on input "text" at bounding box center [327, 362] width 190 height 22
type input "Richards Carrington, LLC"
type input "1444 Blake Street"
type input "Denver"
select select "5"
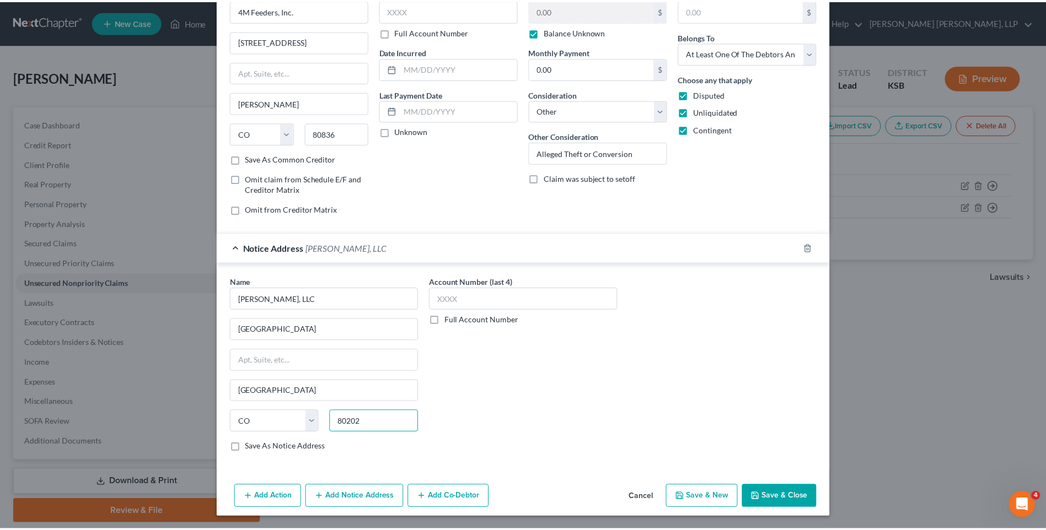
scroll to position [63, 0]
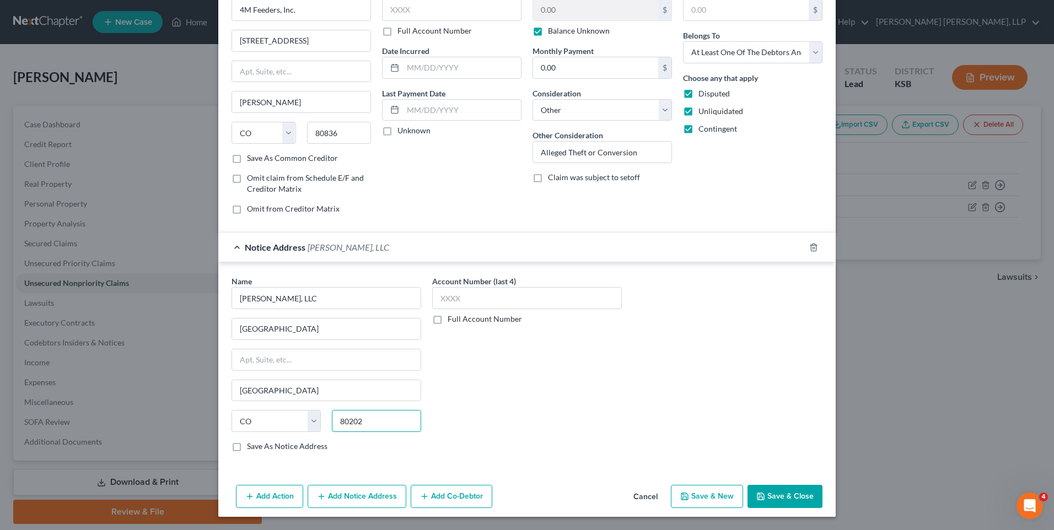
type input "80202"
click at [783, 496] on button "Save & Close" at bounding box center [785, 496] width 75 height 23
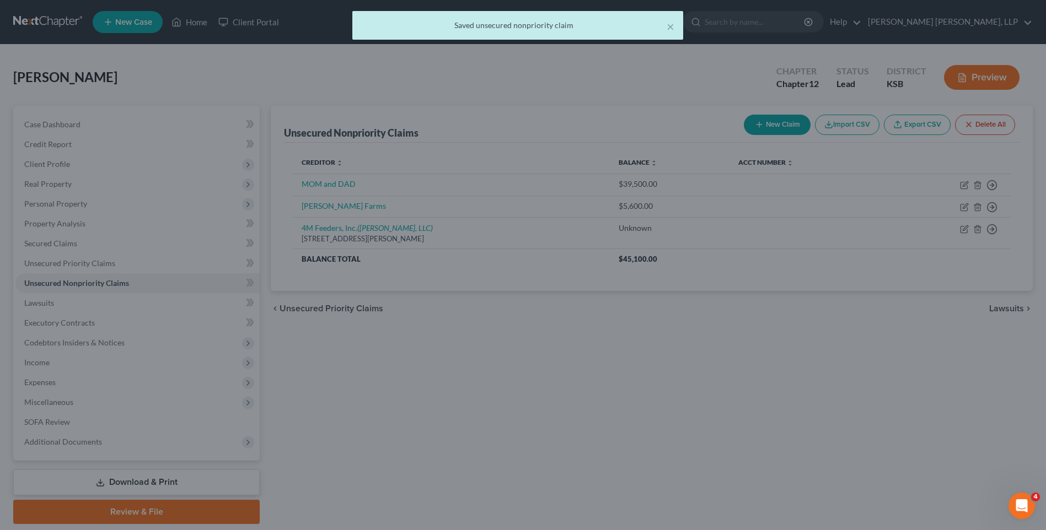
scroll to position [0, 0]
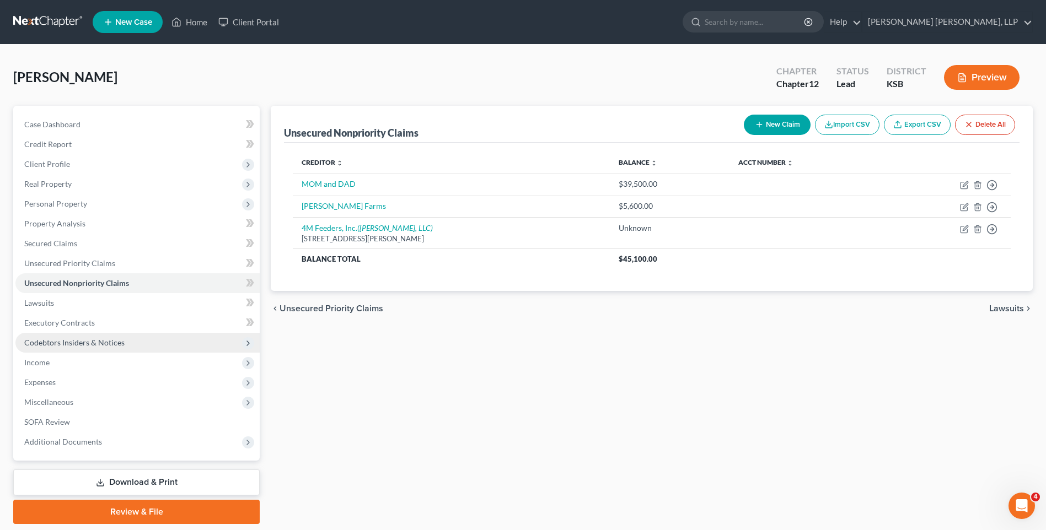
click at [83, 343] on span "Codebtors Insiders & Notices" at bounding box center [74, 342] width 100 height 9
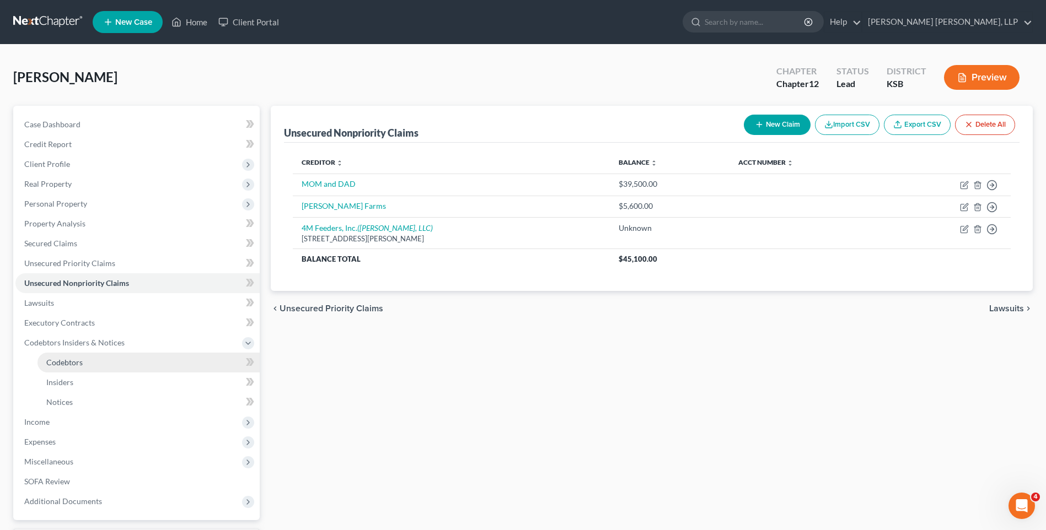
click at [74, 359] on span "Codebtors" at bounding box center [64, 362] width 36 height 9
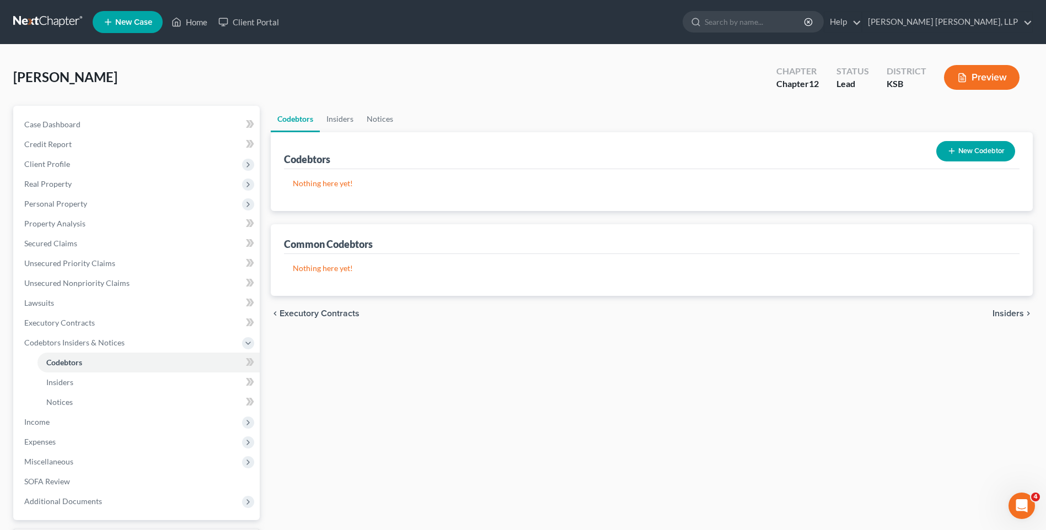
click at [959, 153] on button "New Codebtor" at bounding box center [975, 151] width 79 height 20
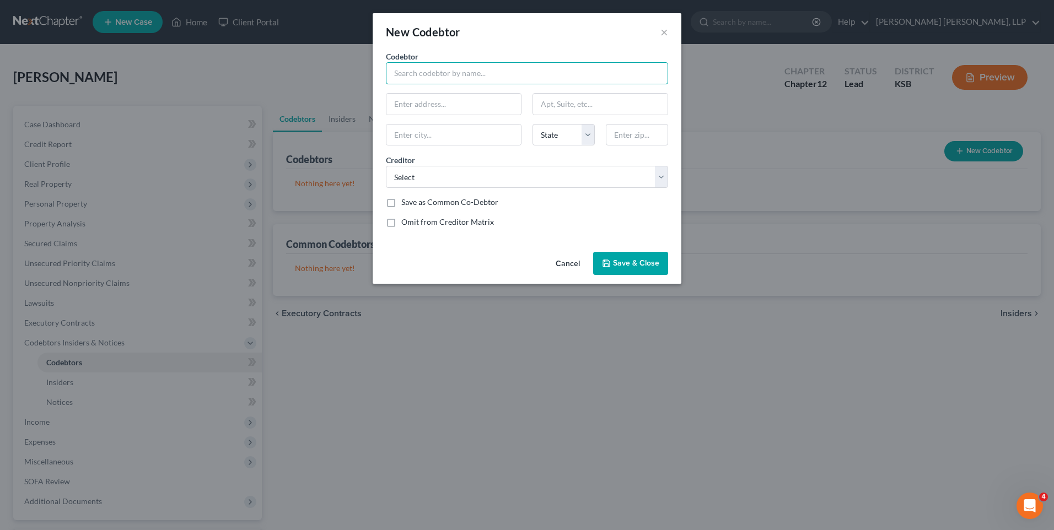
click at [432, 72] on input "text" at bounding box center [527, 73] width 282 height 22
type input "Stephanie Spitz"
click at [450, 105] on input "text" at bounding box center [454, 104] width 135 height 21
type input "30592 County Road 95"
type input "Lamar"
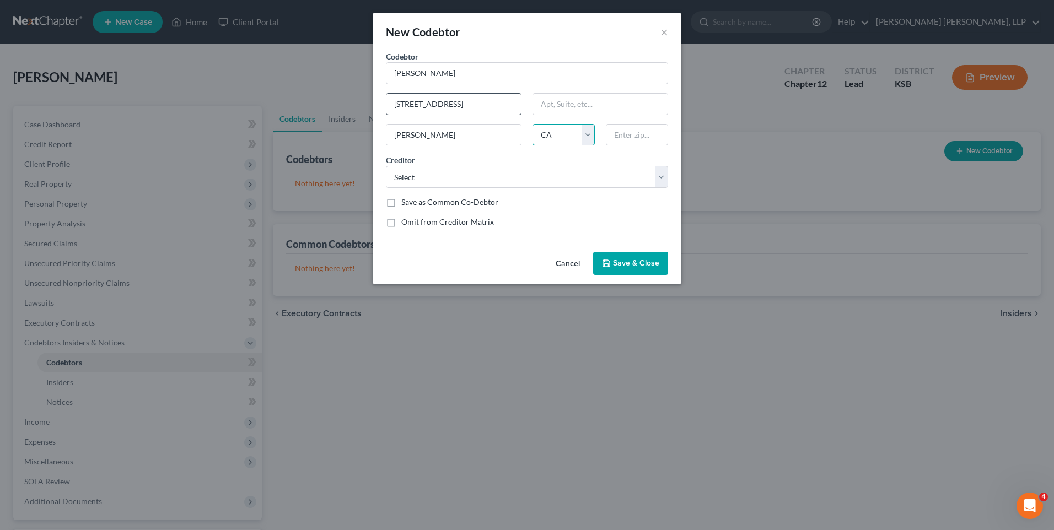
select select "5"
type input "81052"
click at [433, 182] on select "Select Wallace County Treasurer Golden Plains Credit Union Golden Plains Credit…" at bounding box center [527, 177] width 282 height 22
select select "6"
click at [386, 166] on select "Select Wallace County Treasurer Golden Plains Credit Union Golden Plains Credit…" at bounding box center [527, 177] width 282 height 22
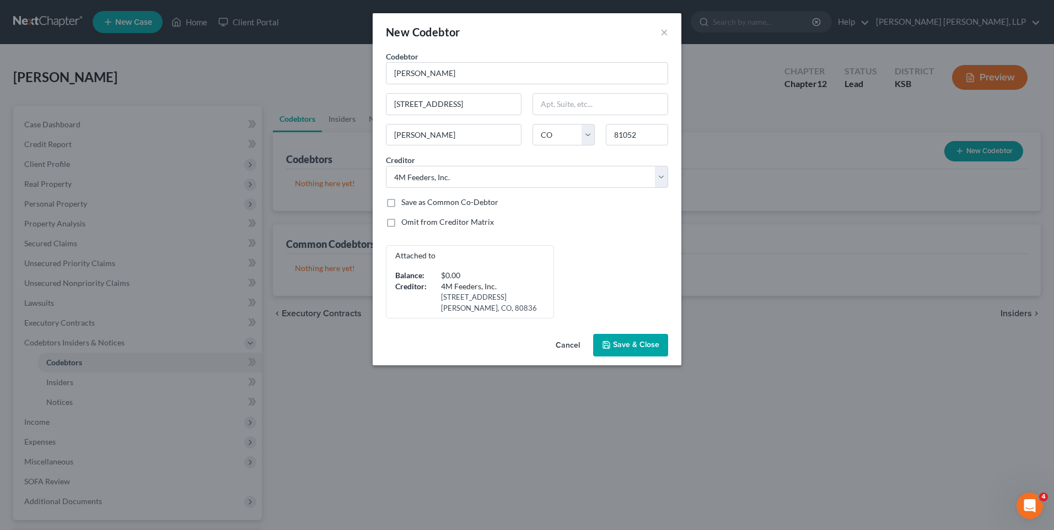
click at [616, 345] on span "Save & Close" at bounding box center [636, 345] width 46 height 9
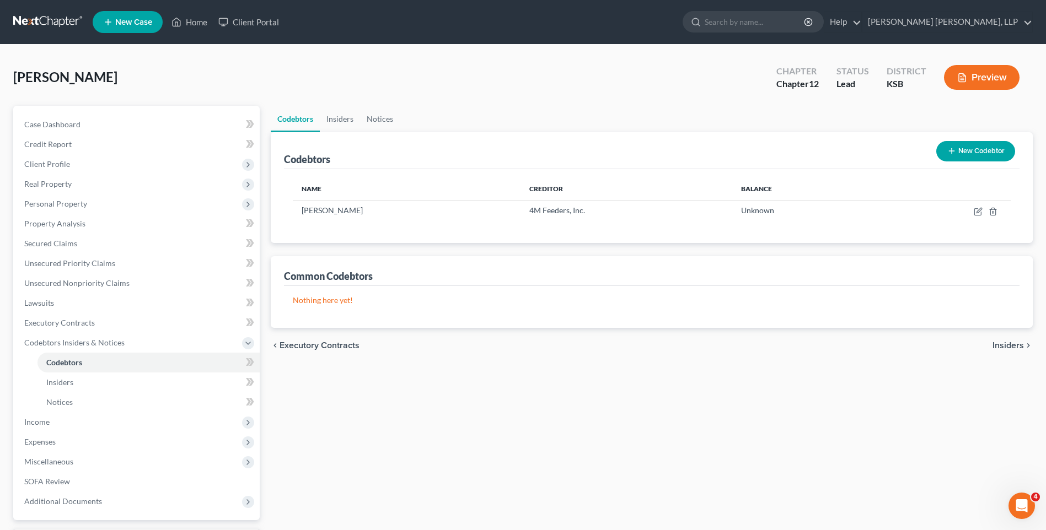
click at [965, 148] on button "New Codebtor" at bounding box center [975, 151] width 79 height 20
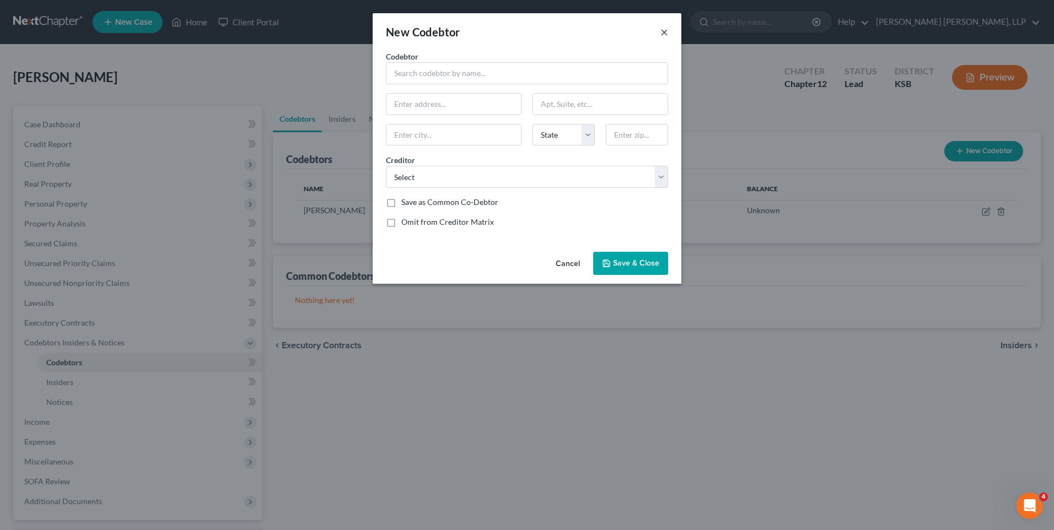
click at [665, 31] on button "×" at bounding box center [665, 31] width 8 height 13
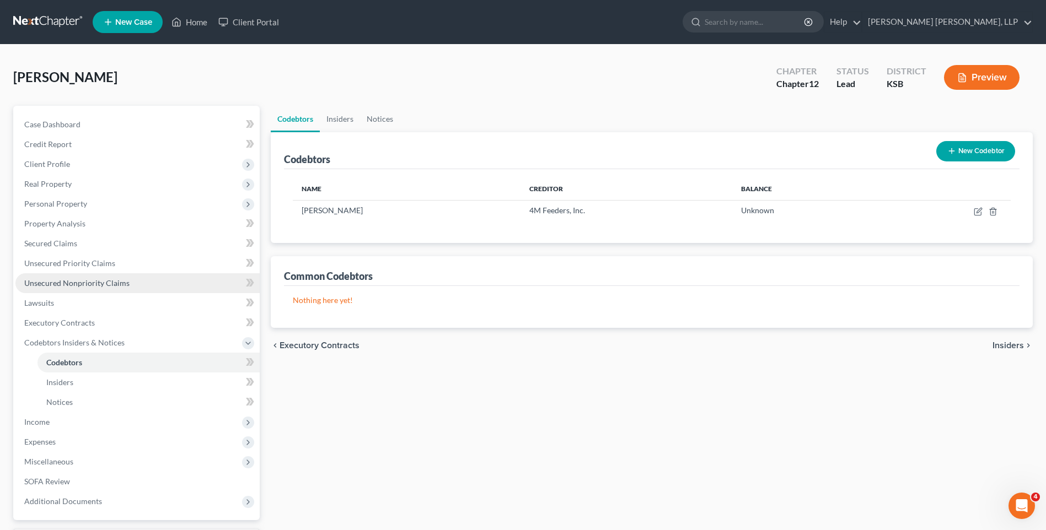
click at [47, 281] on span "Unsecured Nonpriority Claims" at bounding box center [76, 282] width 105 height 9
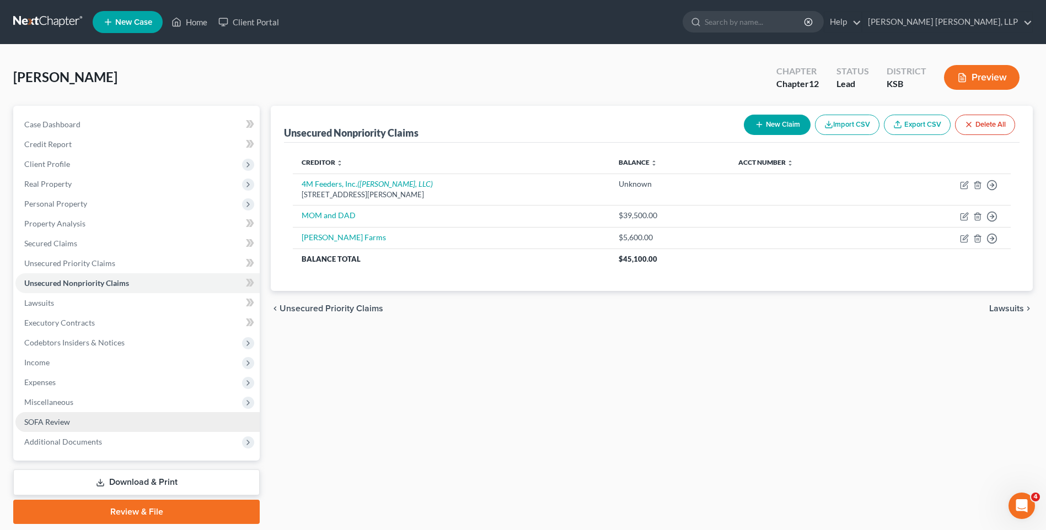
click at [59, 420] on span "SOFA Review" at bounding box center [47, 421] width 46 height 9
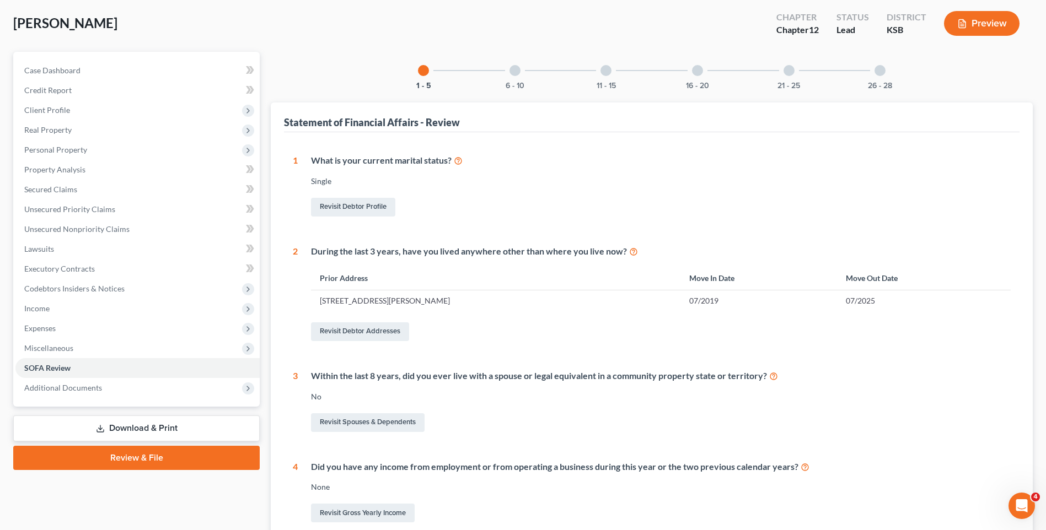
scroll to position [36, 0]
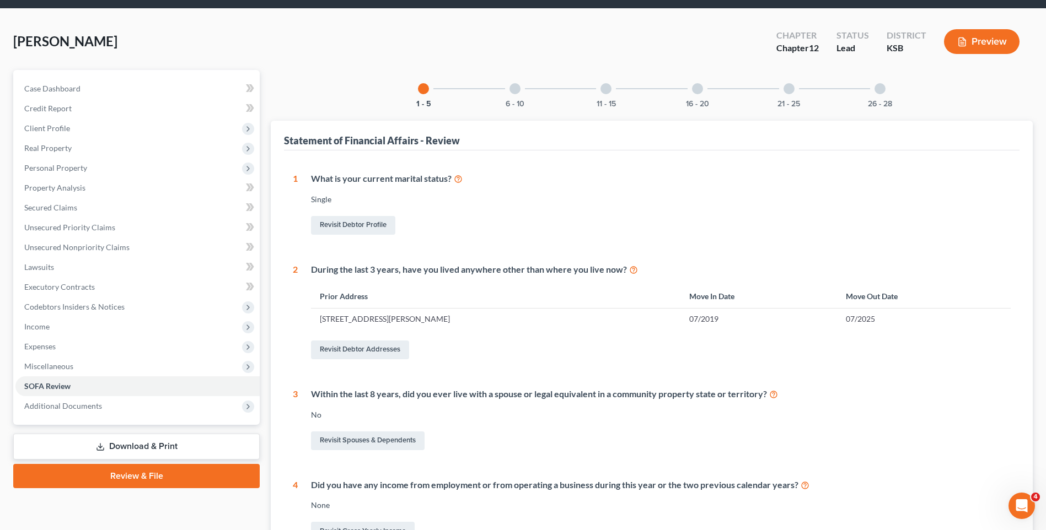
click at [514, 88] on div at bounding box center [514, 88] width 11 height 11
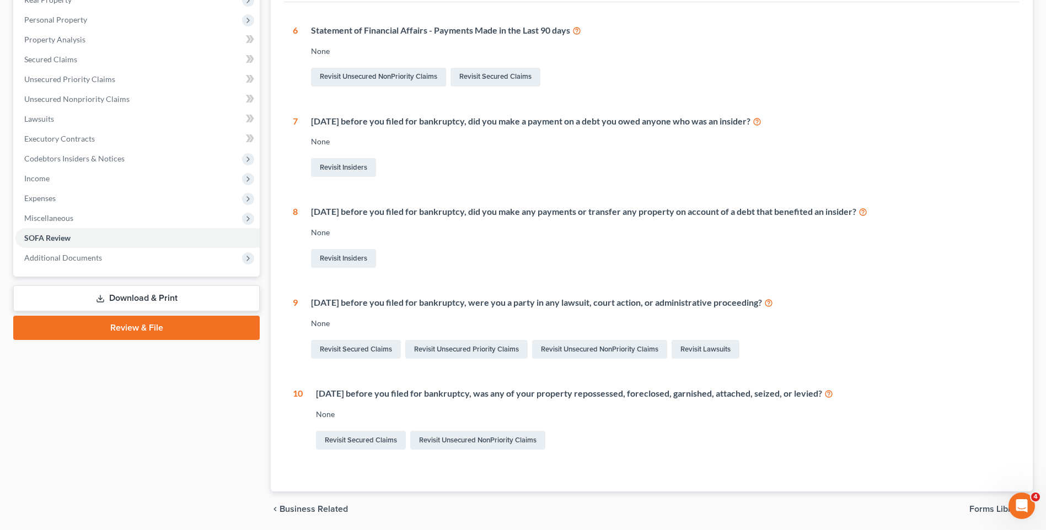
scroll to position [223, 0]
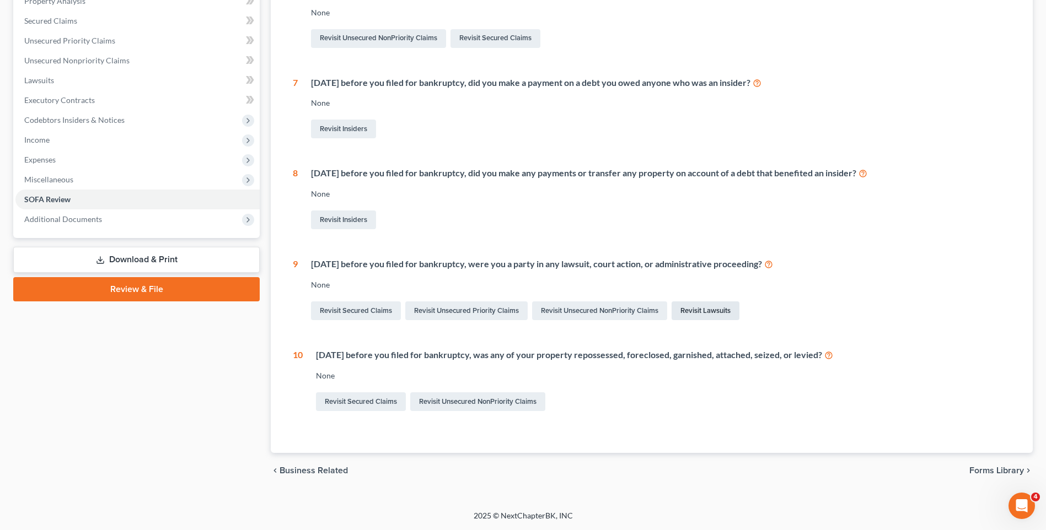
click at [701, 310] on link "Revisit Lawsuits" at bounding box center [706, 311] width 68 height 19
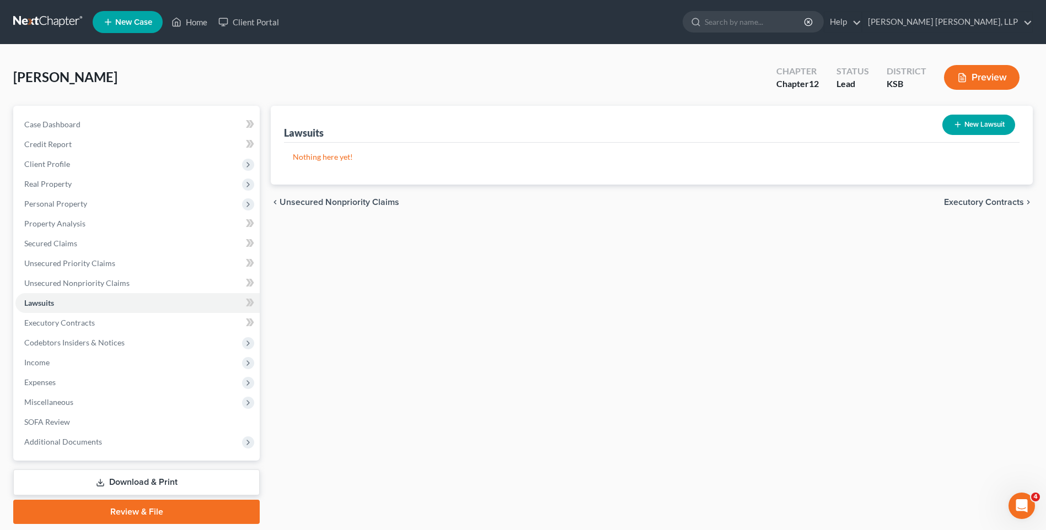
click at [964, 130] on button "New Lawsuit" at bounding box center [978, 125] width 73 height 20
select select "0"
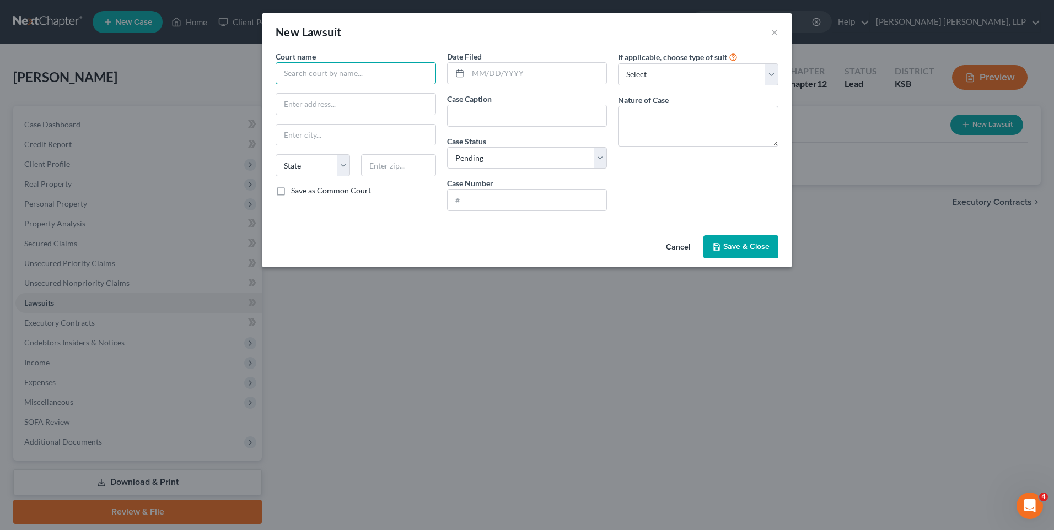
click at [378, 67] on input "text" at bounding box center [356, 73] width 160 height 22
type input "4M Feeders, Inc."
click at [331, 103] on input "text" at bounding box center [355, 104] width 159 height 21
type input "2955 County Road 30"
select select "42"
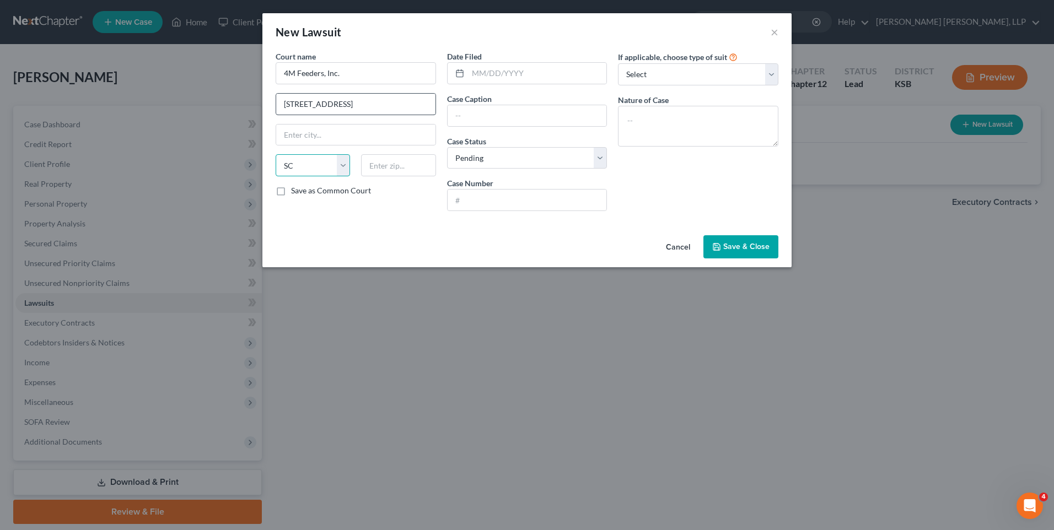
select select
click at [307, 140] on input "text" at bounding box center [355, 135] width 159 height 21
type input "'"
type input "Stratton"
select select "5"
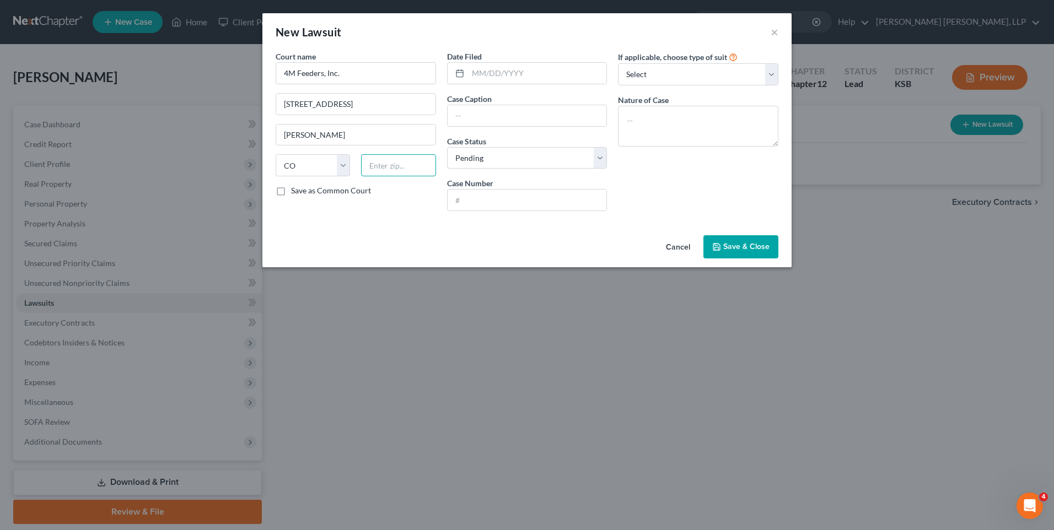
click at [398, 169] on input "text" at bounding box center [398, 165] width 74 height 22
type input "80836"
type input "07/22/2024"
drag, startPoint x: 282, startPoint y: 73, endPoint x: 373, endPoint y: 77, distance: 91.0
click at [373, 77] on input "4M Feeders, Inc." at bounding box center [356, 73] width 160 height 22
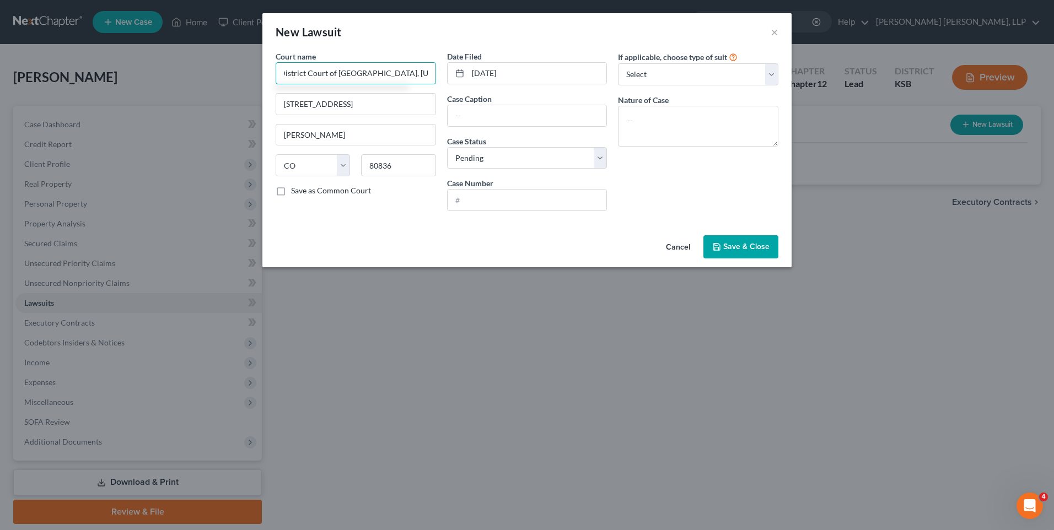
scroll to position [0, 9]
type input "District Court of Kit Carson County, Colorado"
type input "1650 Donelan, Ste. 301"
type input "Burlington"
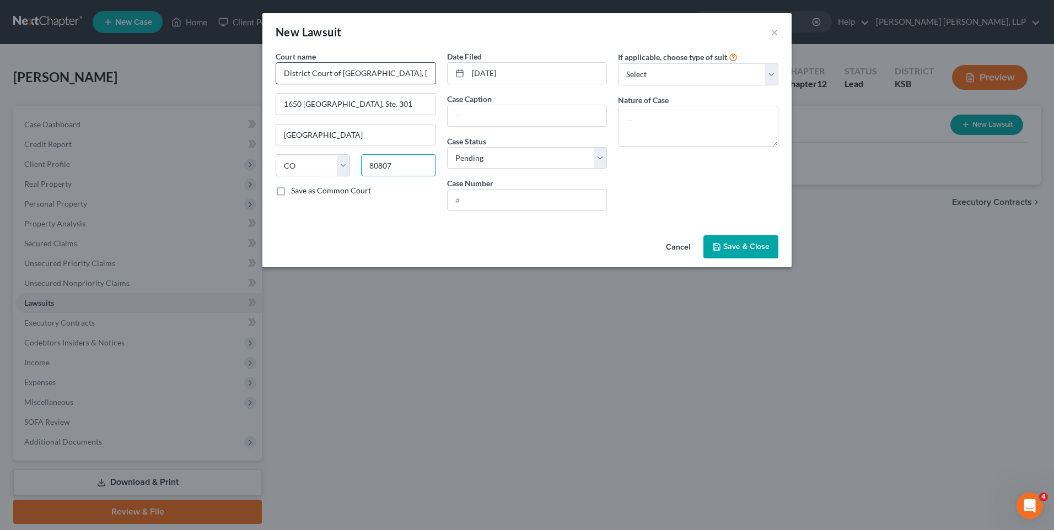
type input "80807"
type input "4M Feeders, Inc. v. Okeson and Spitz"
type input "2024-CV-30018"
click at [767, 72] on select "Select Repossession Garnishment Foreclosure Attached, Seized, Or Levied Other" at bounding box center [698, 74] width 160 height 22
select select "4"
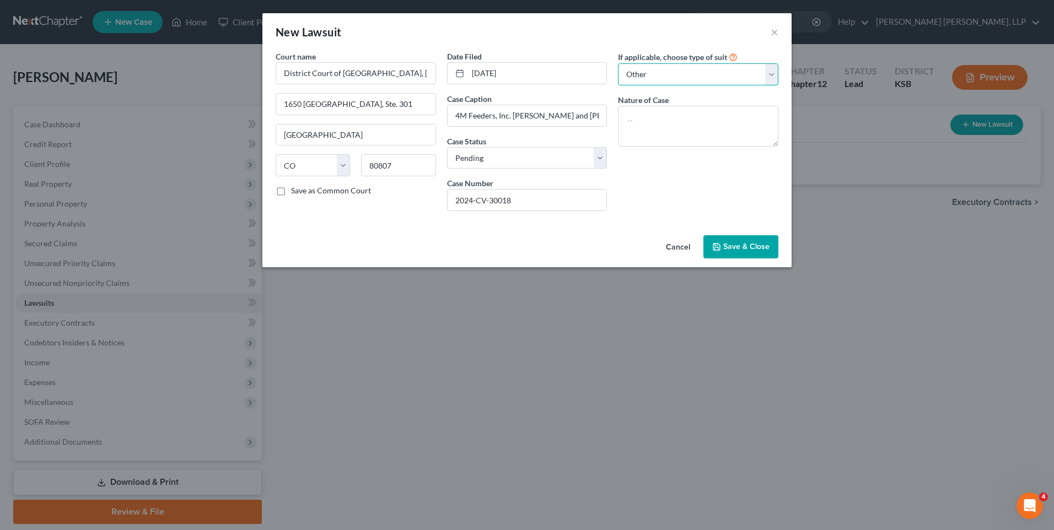
click at [618, 63] on select "Select Repossession Garnishment Foreclosure Attached, Seized, Or Levied Other" at bounding box center [698, 74] width 160 height 22
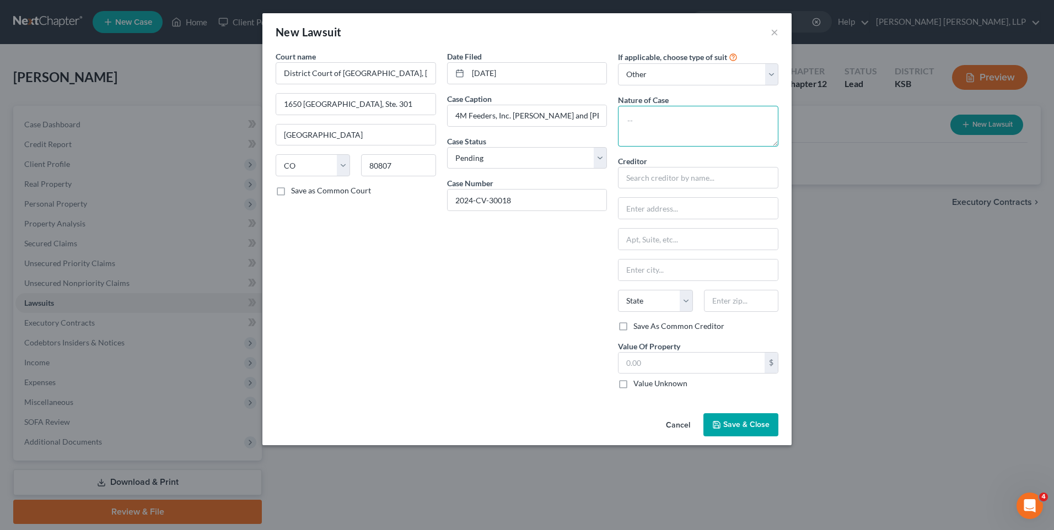
click at [641, 117] on textarea at bounding box center [698, 126] width 160 height 41
type textarea "C"
type textarea "Action alleging in part, theft and conversion"
type input "4M Feeders, Inc."
type input "2955 County Road 30"
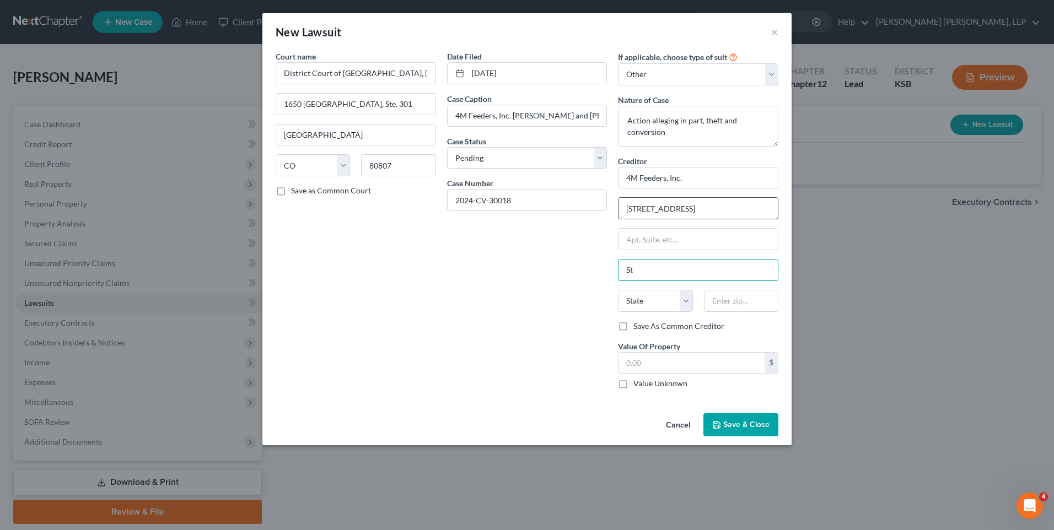
type input "Stratton"
select select "5"
type input "9"
type input "80"
click at [717, 400] on div "Court name * District Court of Kit Carson County, Colorado 1650 Donelan, Ste. 3…" at bounding box center [526, 230] width 529 height 358
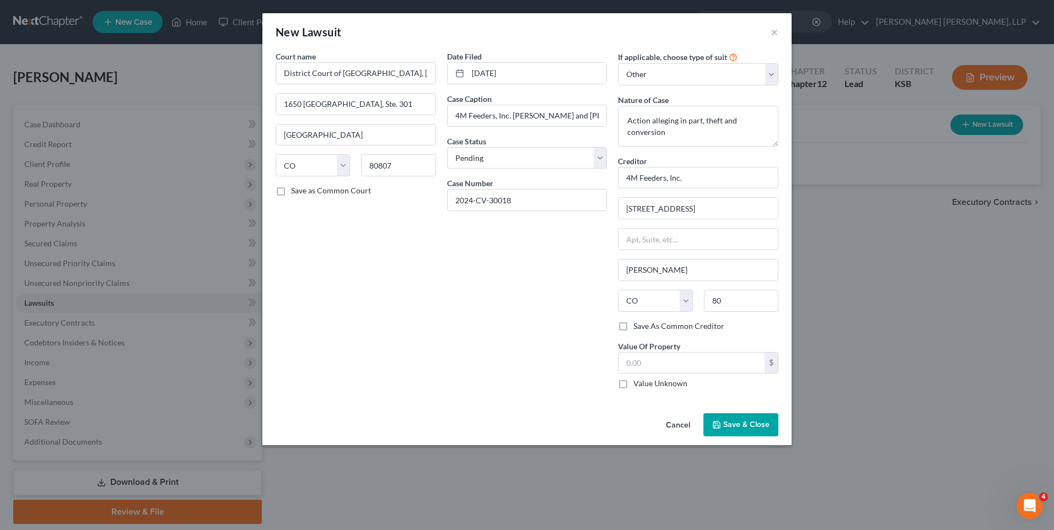
click at [634, 385] on label "Value Unknown" at bounding box center [661, 383] width 54 height 11
click at [638, 385] on input "Value Unknown" at bounding box center [641, 381] width 7 height 7
checkbox input "true"
type input "0.00"
click at [748, 423] on span "Save & Close" at bounding box center [746, 424] width 46 height 9
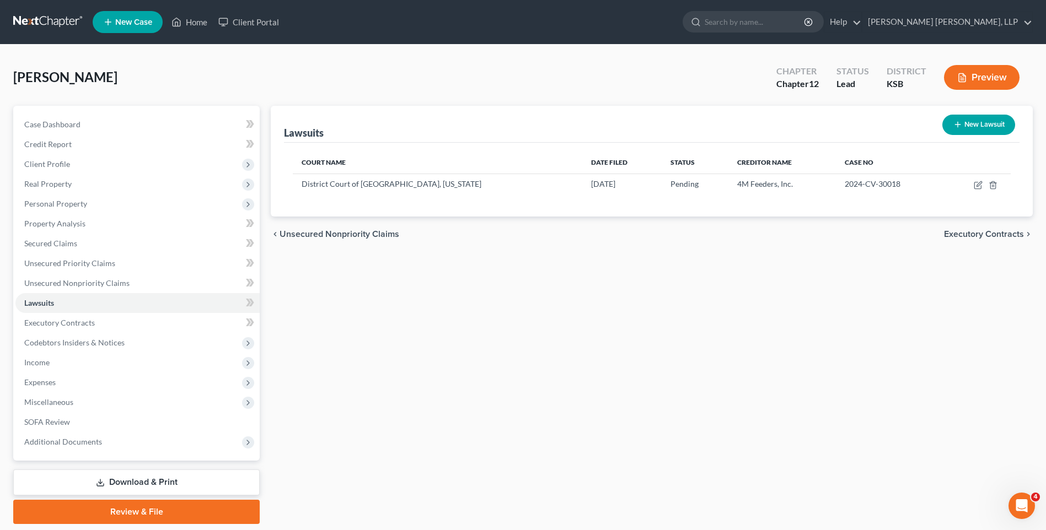
click at [987, 120] on button "New Lawsuit" at bounding box center [978, 125] width 73 height 20
select select "0"
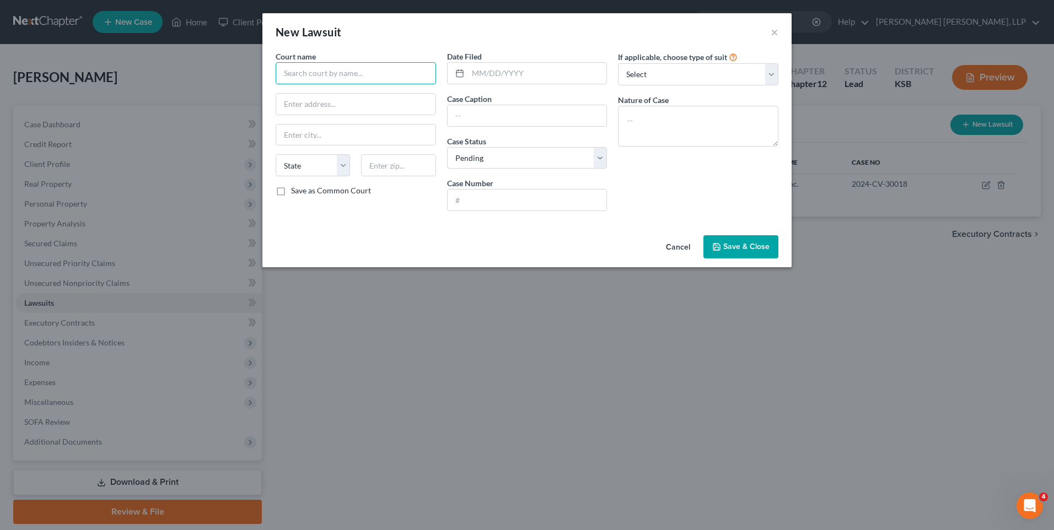
click at [321, 77] on input "text" at bounding box center [356, 73] width 160 height 22
type input "District Court of Kit Carson County, Colorado"
type input "1650 Donelan Ave., Ste. 301"
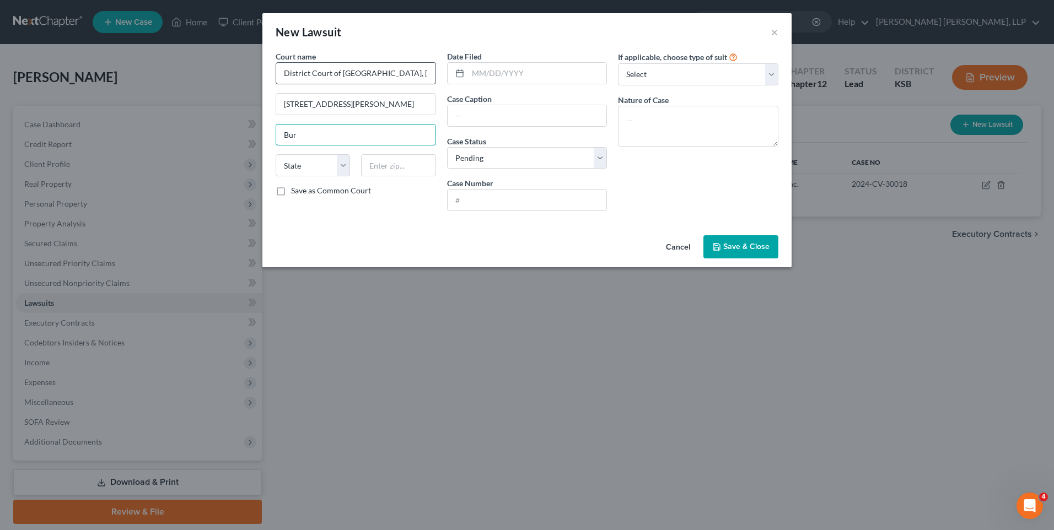
type input "Burlington"
select select "5"
type input "80807"
type input "07/22/2024"
type input "4M Feeders, Inc. v. Okeson and Spitz"
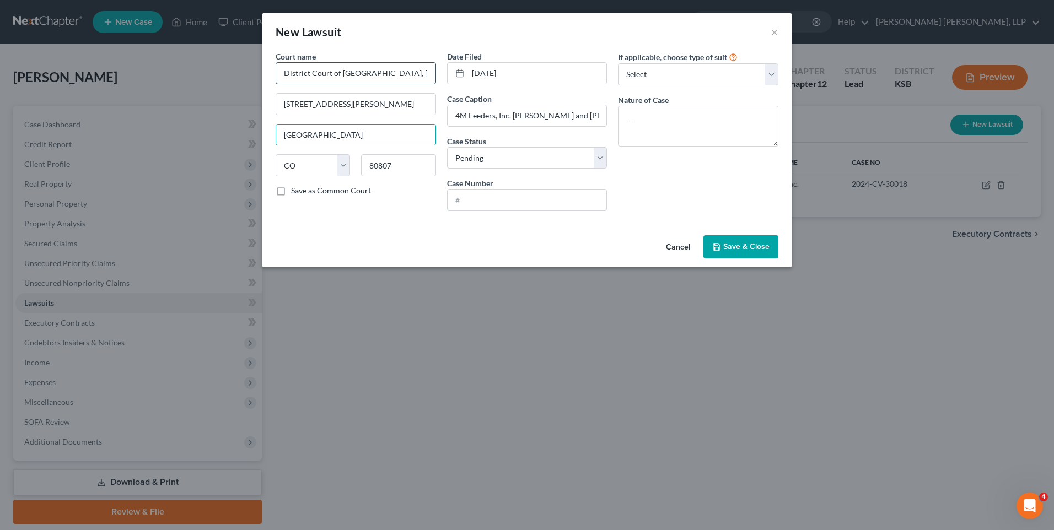
type input "2024-CV-30018"
click at [473, 71] on input "07/22/2024" at bounding box center [537, 73] width 139 height 21
click at [480, 71] on input "07/22/2024" at bounding box center [537, 73] width 139 height 21
type input "03/01/2024"
type input "S"
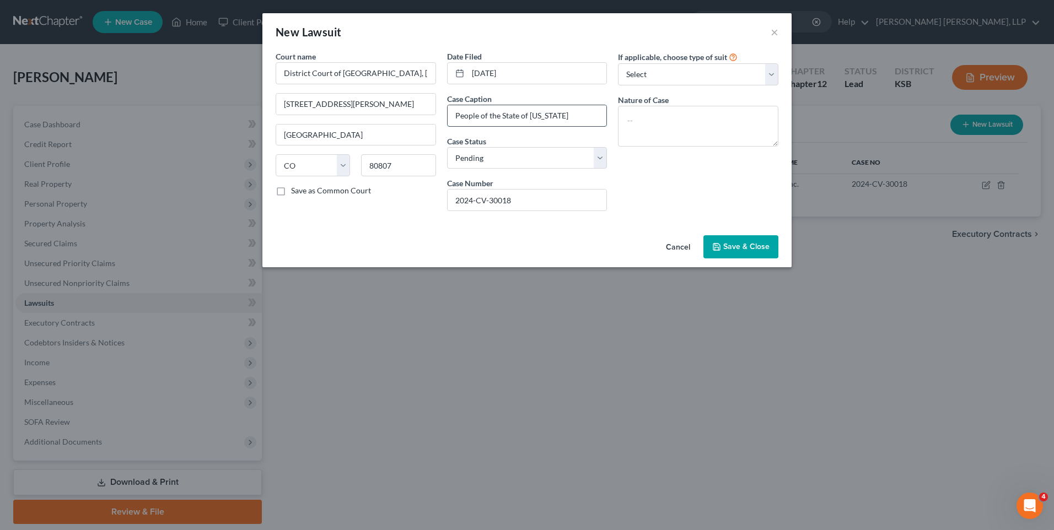
click at [571, 115] on input "People of the State of Colorado" at bounding box center [527, 115] width 159 height 21
type input "People of the State of Colorado v. Donald Eric Okeson"
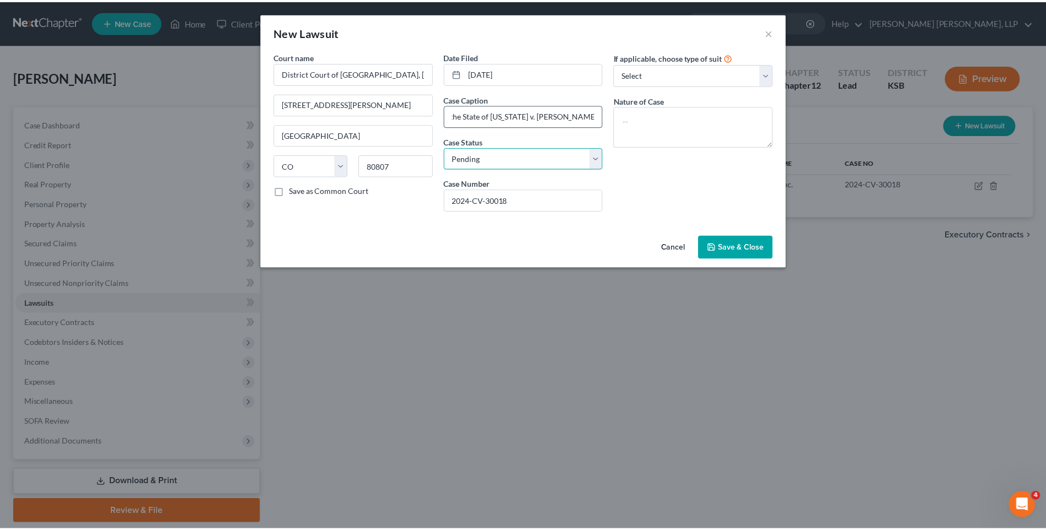
scroll to position [0, 0]
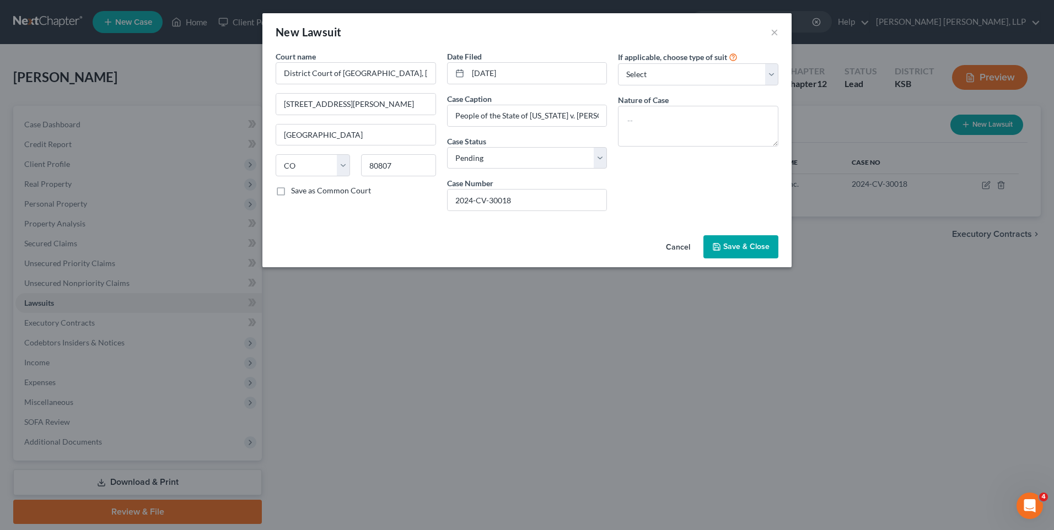
click at [755, 249] on span "Save & Close" at bounding box center [746, 246] width 46 height 9
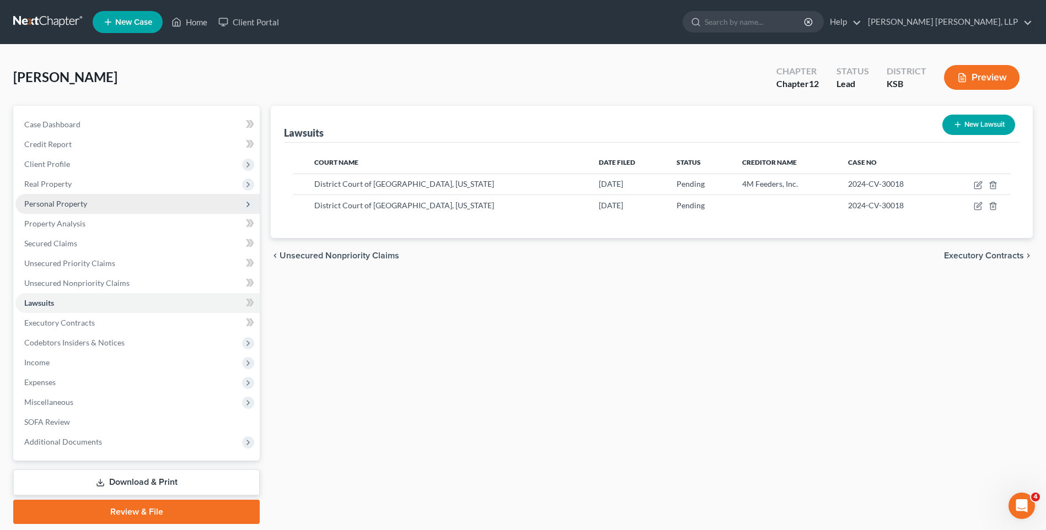
click at [65, 205] on span "Personal Property" at bounding box center [55, 203] width 63 height 9
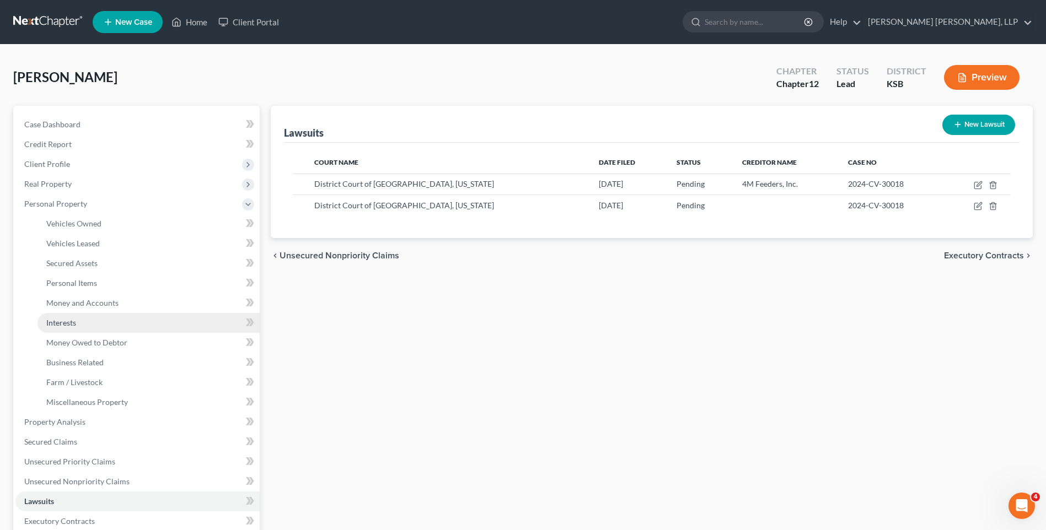
click at [62, 319] on span "Interests" at bounding box center [61, 322] width 30 height 9
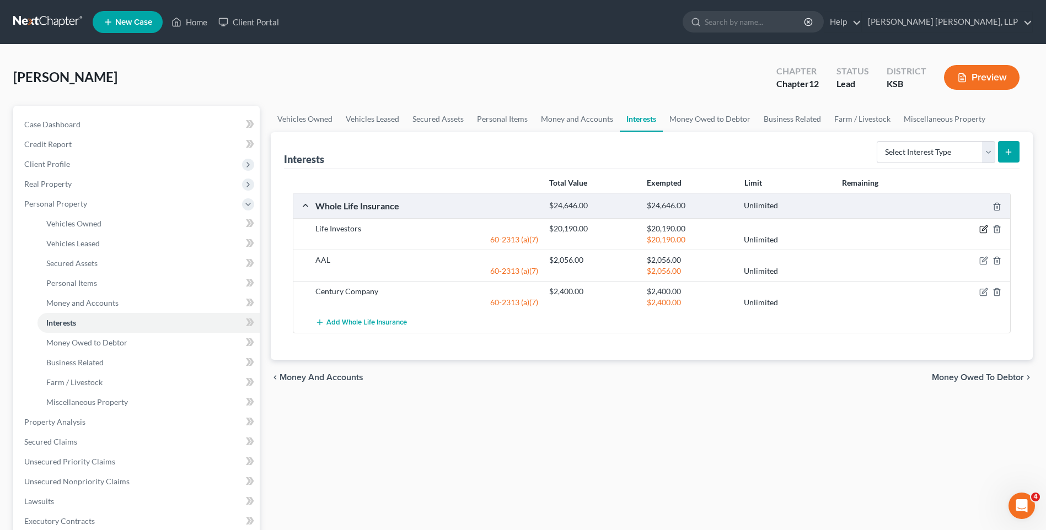
click at [983, 232] on icon "button" at bounding box center [983, 229] width 9 height 9
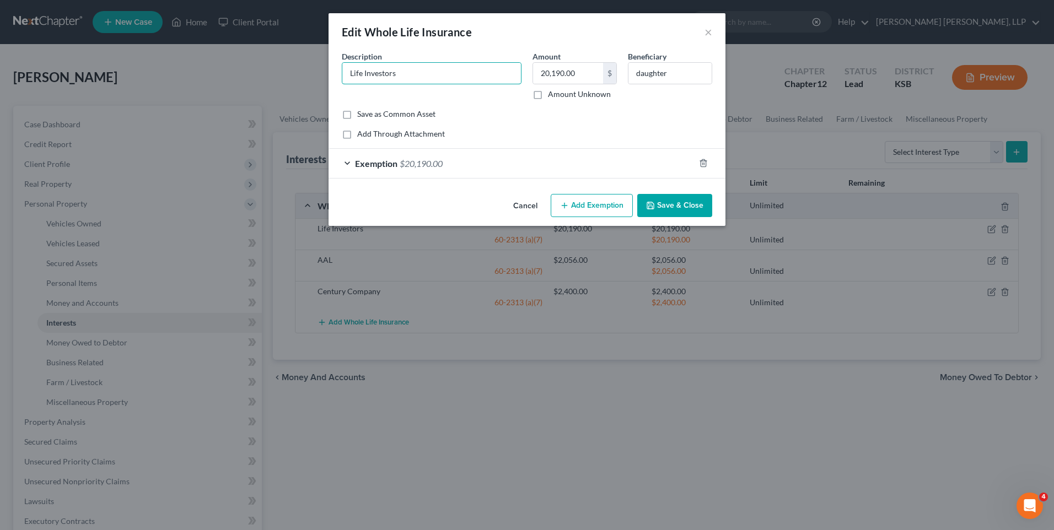
drag, startPoint x: 422, startPoint y: 76, endPoint x: 266, endPoint y: 53, distance: 157.7
click at [266, 53] on div "Edit Whole Life Insurance × An exemption set must first be selected from the Fi…" at bounding box center [527, 265] width 1054 height 530
type input "Transamerican Life"
type input "31,474.85"
click at [412, 163] on span "$20,190.00" at bounding box center [421, 163] width 43 height 10
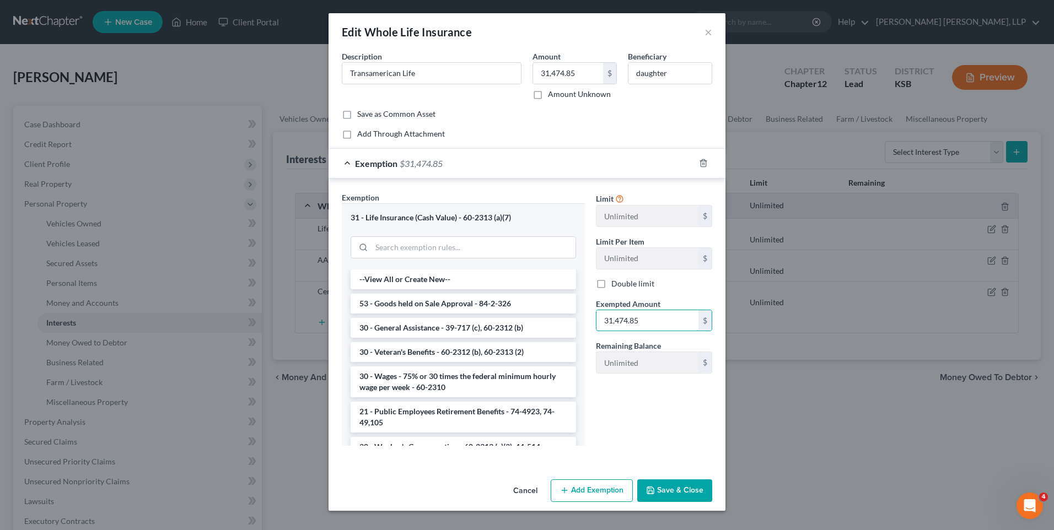
type input "31,474.85"
click at [677, 493] on button "Save & Close" at bounding box center [674, 491] width 75 height 23
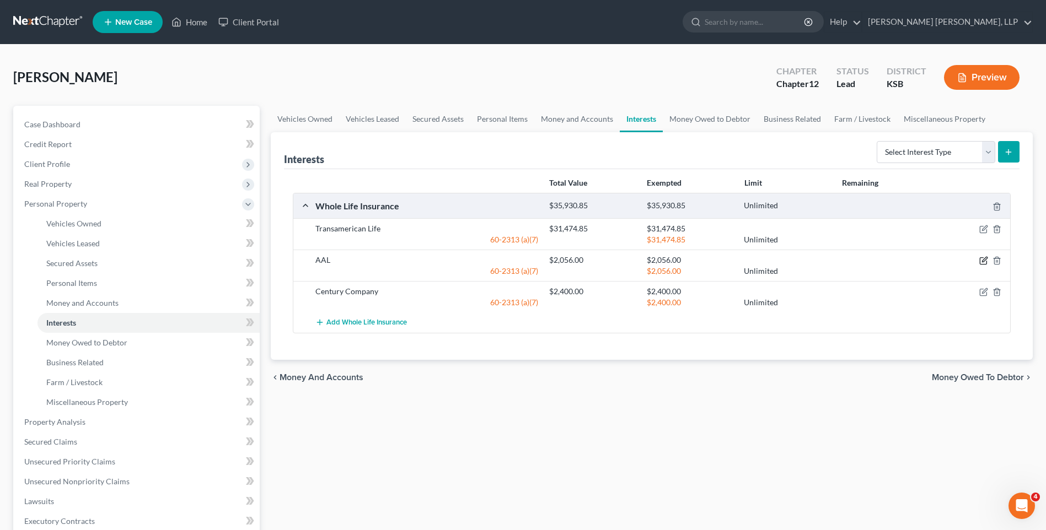
click at [984, 263] on icon "button" at bounding box center [983, 260] width 9 height 9
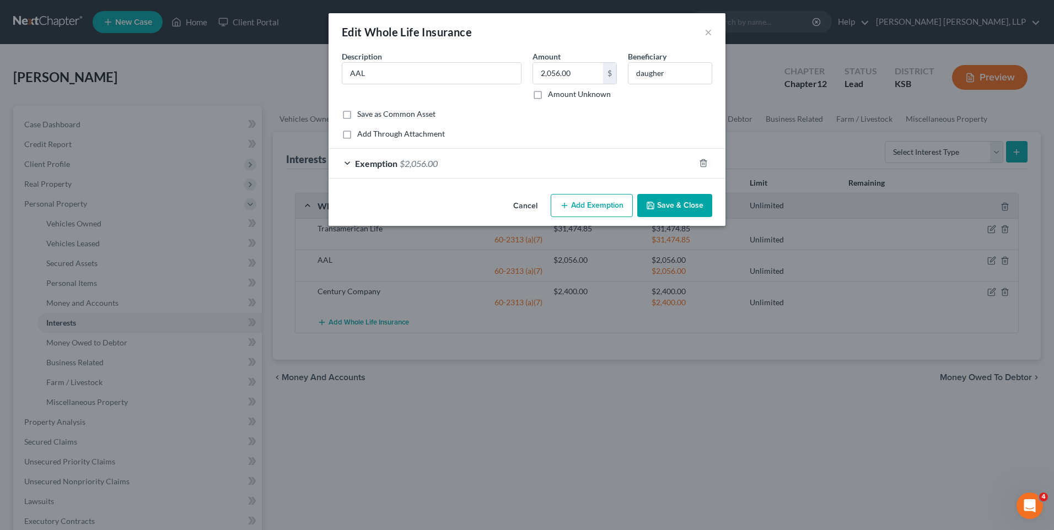
click at [681, 205] on button "Save & Close" at bounding box center [674, 205] width 75 height 23
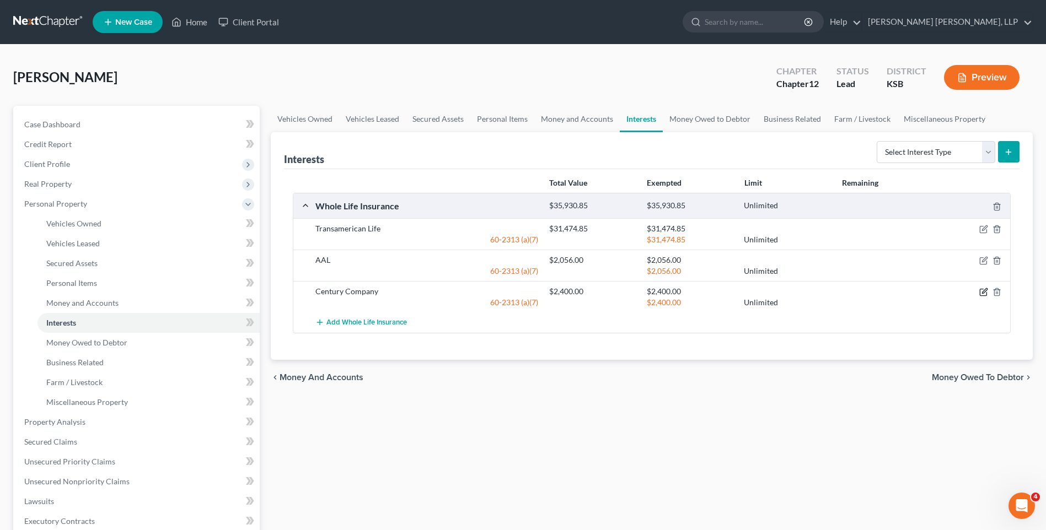
click at [980, 294] on icon "button" at bounding box center [983, 292] width 9 height 9
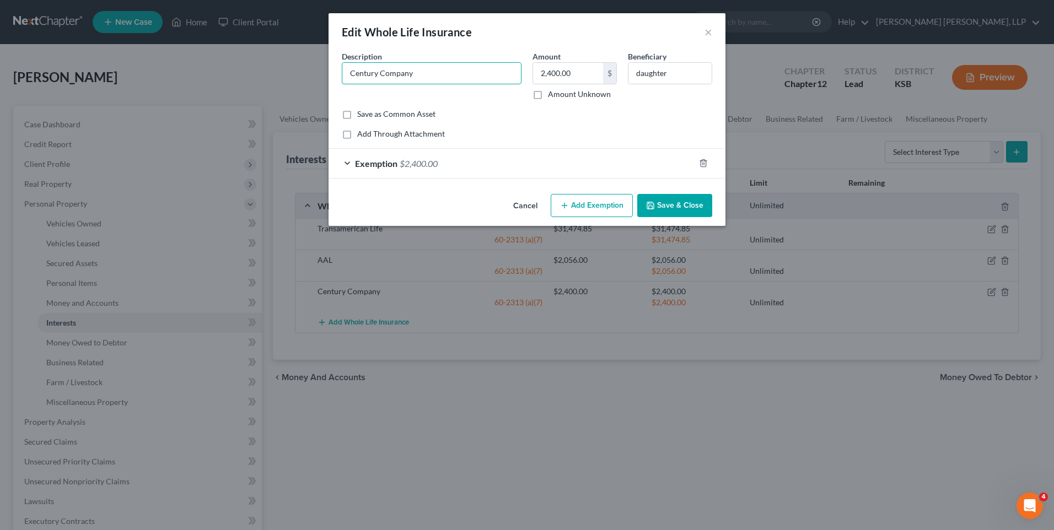
drag, startPoint x: 448, startPoint y: 66, endPoint x: 188, endPoint y: 72, distance: 259.8
click at [195, 71] on div "Edit Whole Life Insurance × An exemption set must first be selected from the Fi…" at bounding box center [527, 265] width 1054 height 530
type input "Thrivent"
type input "3,281.10"
click at [422, 162] on span "$2,400.00" at bounding box center [419, 163] width 38 height 10
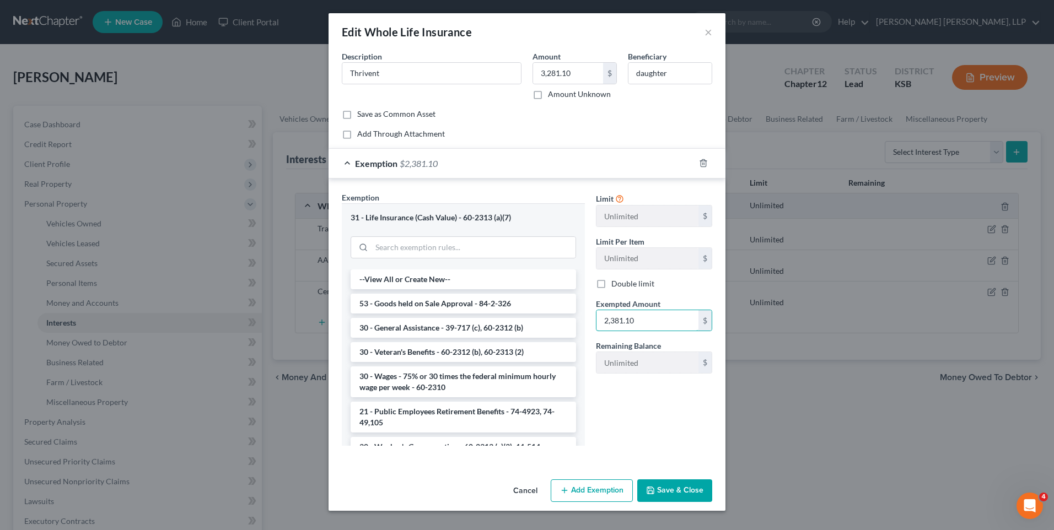
type input "2,381.10"
click at [672, 492] on button "Save & Close" at bounding box center [674, 491] width 75 height 23
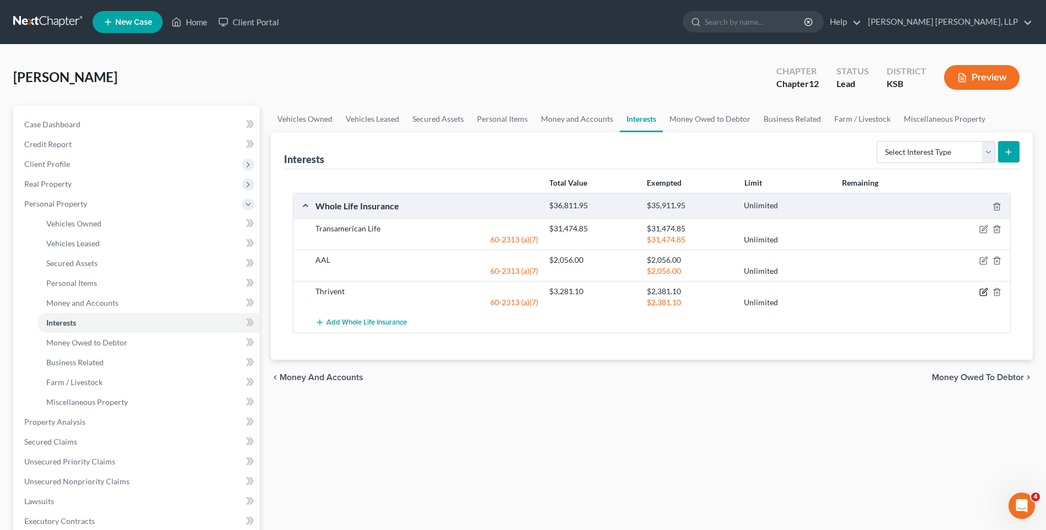
click at [985, 293] on icon "button" at bounding box center [983, 292] width 9 height 9
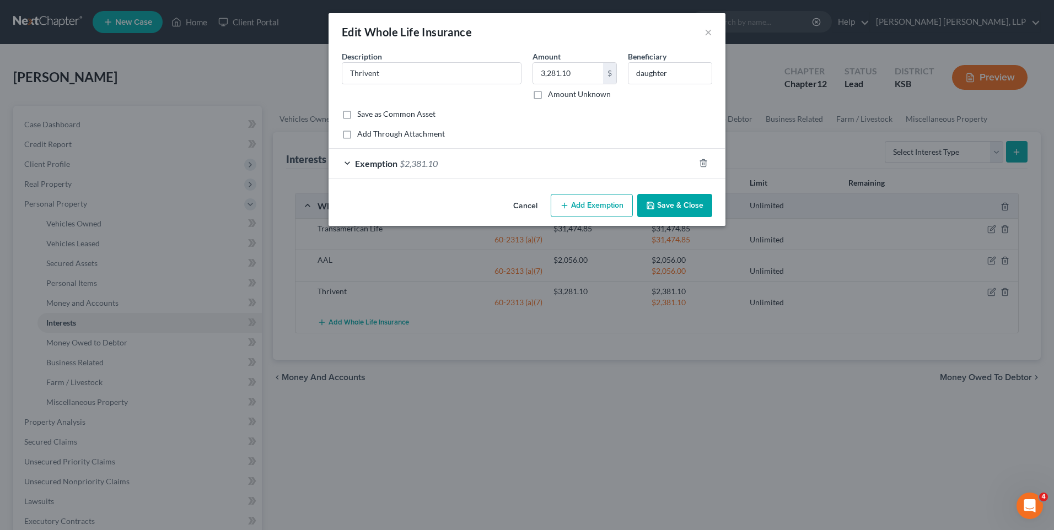
click at [411, 163] on span "$2,381.10" at bounding box center [419, 163] width 38 height 10
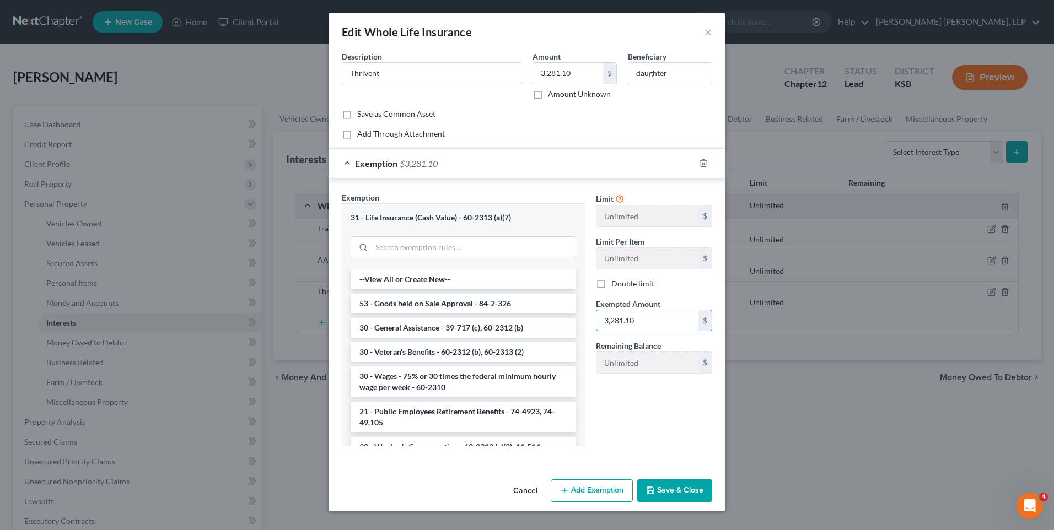
type input "3,281.10"
click at [654, 489] on icon "button" at bounding box center [650, 490] width 7 height 7
